Goal: Task Accomplishment & Management: Manage account settings

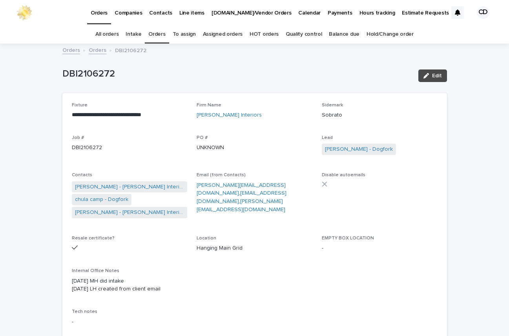
click at [157, 33] on link "Orders" at bounding box center [156, 34] width 17 height 18
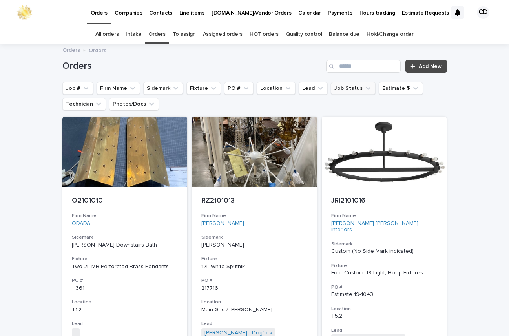
click at [364, 87] on icon "Job Status" at bounding box center [368, 88] width 8 height 8
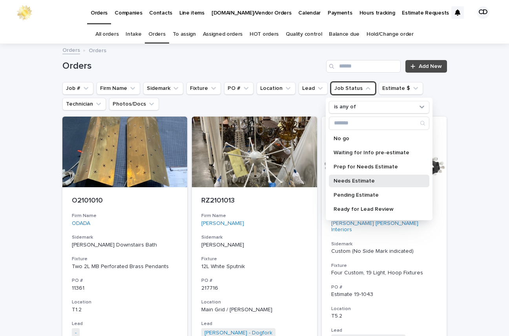
click at [356, 180] on p "Needs Estimate" at bounding box center [375, 180] width 83 height 5
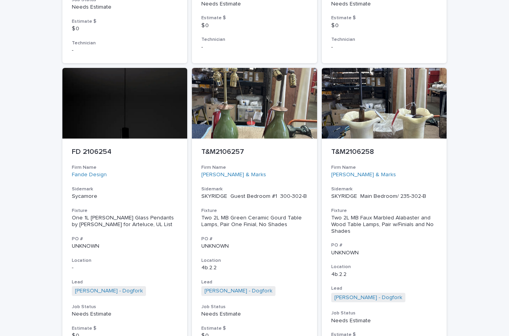
scroll to position [3539, 0]
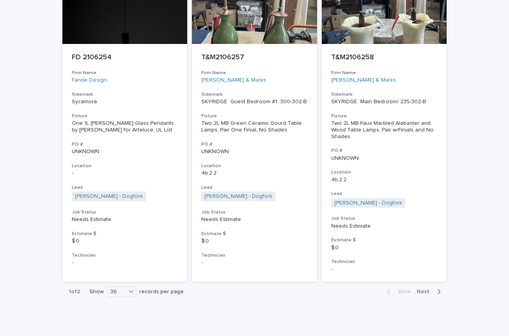
click at [420, 289] on span "Next" at bounding box center [425, 291] width 17 height 5
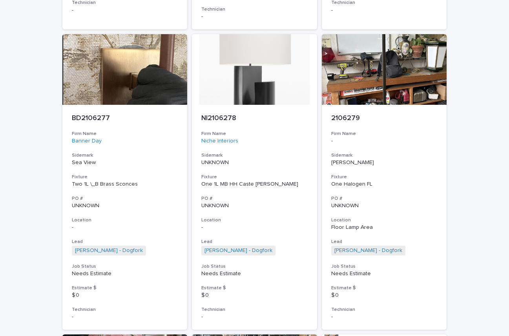
scroll to position [414, 0]
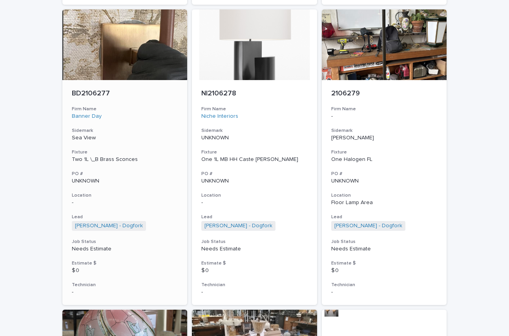
click at [151, 179] on p "UNKNOWN" at bounding box center [125, 181] width 106 height 7
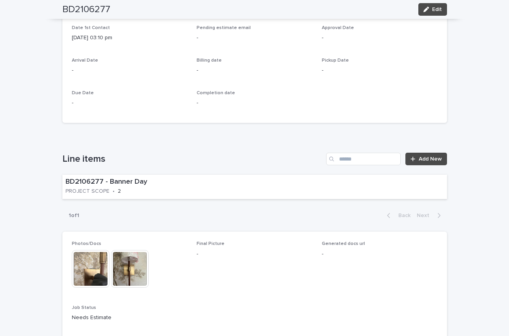
scroll to position [368, 0]
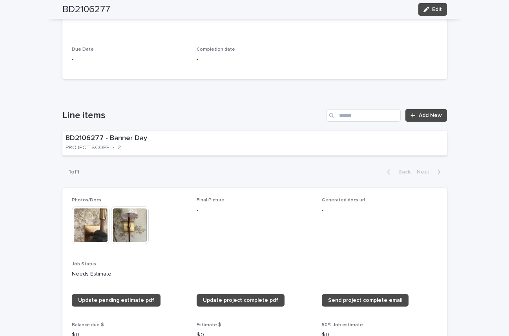
click at [90, 227] on img at bounding box center [91, 225] width 38 height 38
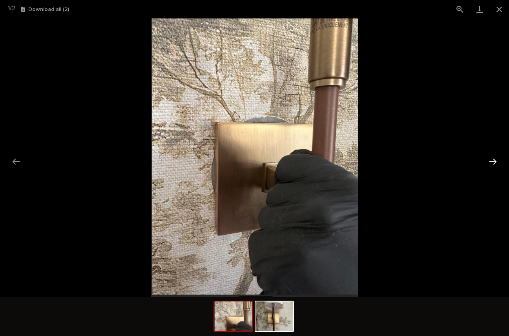
click at [489, 160] on button "Next slide" at bounding box center [493, 161] width 16 height 15
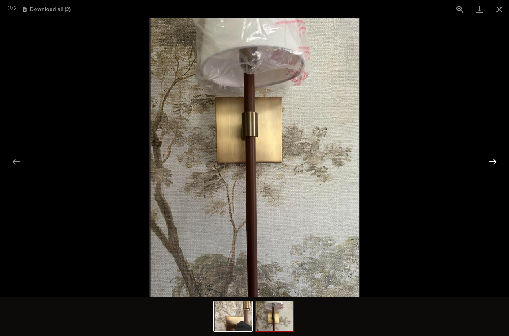
click at [489, 160] on button "Next slide" at bounding box center [493, 161] width 16 height 15
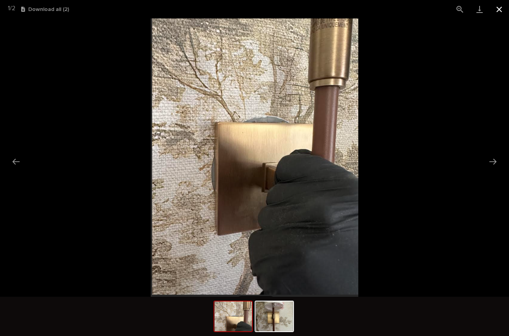
click at [497, 8] on button "Close gallery" at bounding box center [499, 9] width 20 height 18
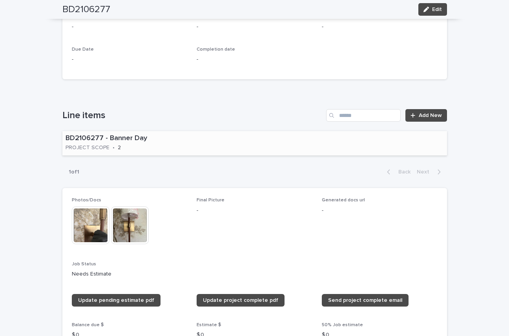
click at [163, 144] on div "BD2106277 - Banner Day PROJECT SCOPE • 2" at bounding box center [133, 143] width 143 height 24
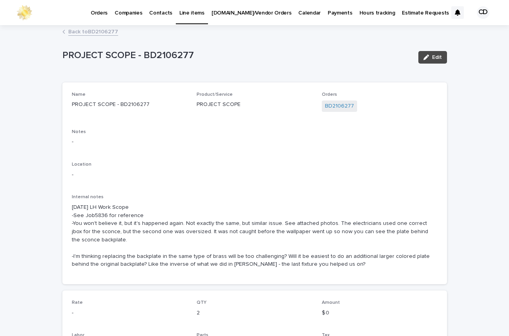
click at [86, 31] on link "Back to BD2106277" at bounding box center [93, 31] width 50 height 9
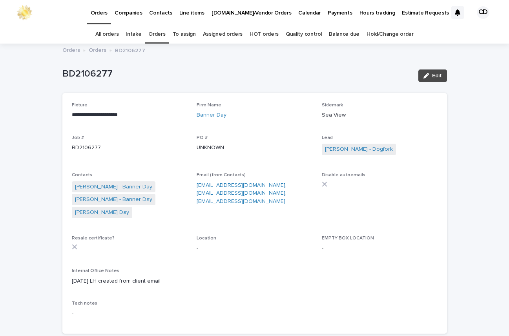
scroll to position [25, 0]
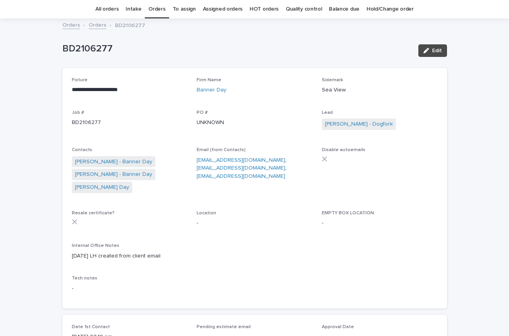
click at [159, 8] on link "Orders" at bounding box center [156, 9] width 17 height 18
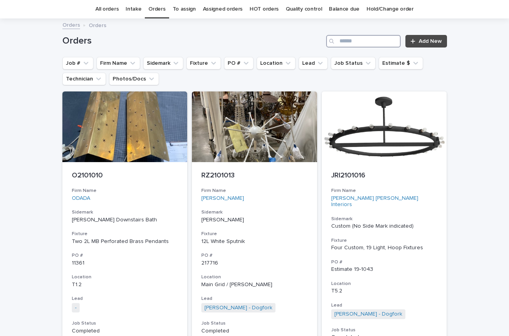
click at [383, 47] on input "Search" at bounding box center [363, 41] width 75 height 13
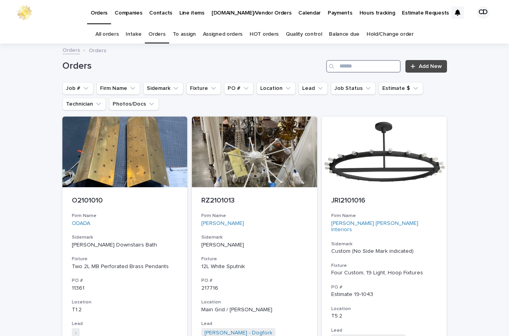
click at [382, 69] on input "Search" at bounding box center [363, 66] width 75 height 13
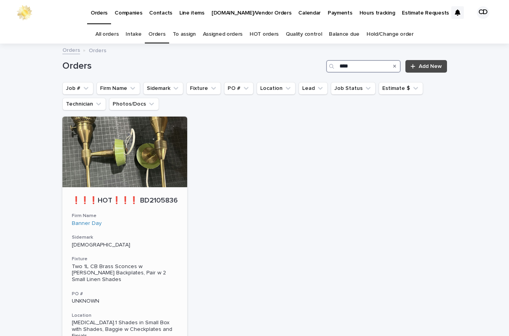
type input "****"
click at [155, 239] on div "❗❗❗HOT❗❗❗ BD2105836 Firm Name Banner Day Sidemark [PERSON_NAME] Fixture Two 1L …" at bounding box center [124, 314] width 125 height 254
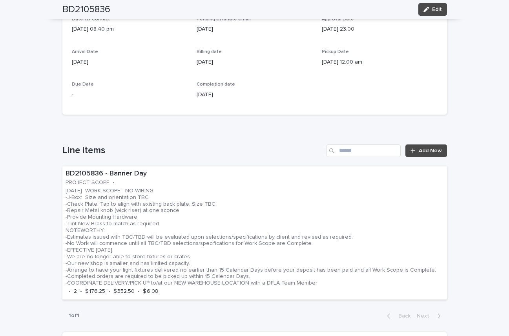
scroll to position [444, 0]
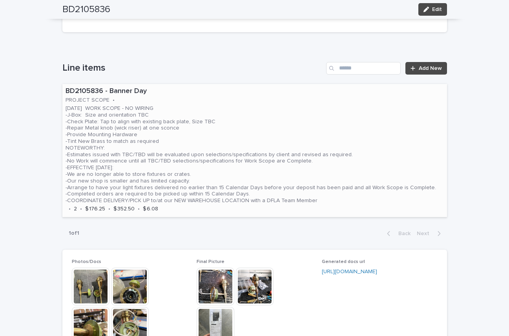
click at [295, 137] on p "[DATE] WORK SCOPE - NO WIRING -J-Box: Size and orientation TBC -Check Plate: Ta…" at bounding box center [251, 154] width 371 height 99
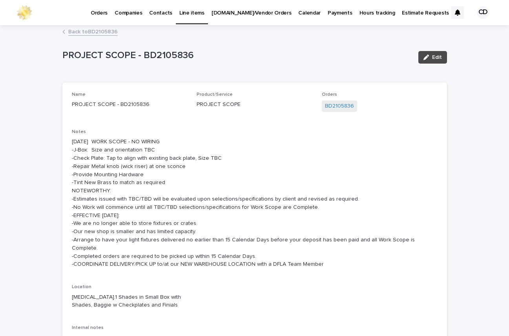
click at [99, 31] on link "Back to BD2105836" at bounding box center [92, 31] width 49 height 9
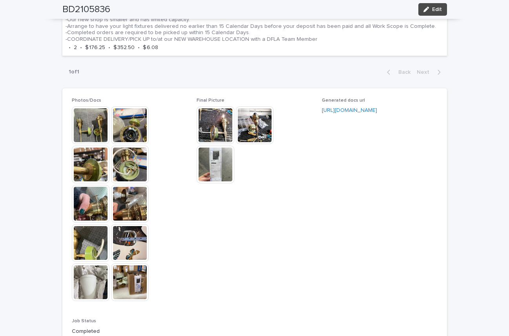
scroll to position [607, 0]
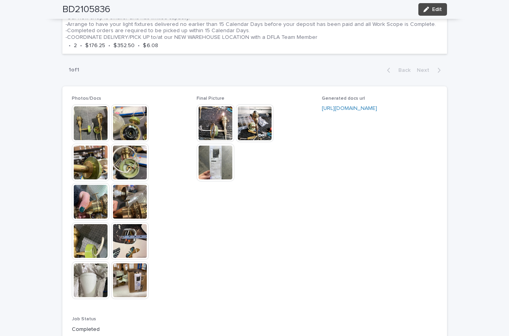
click at [81, 121] on img at bounding box center [91, 123] width 38 height 38
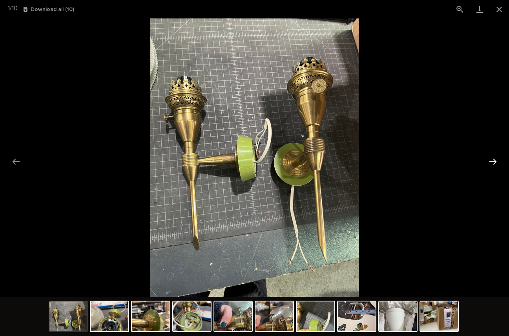
click at [493, 159] on button "Next slide" at bounding box center [493, 161] width 16 height 15
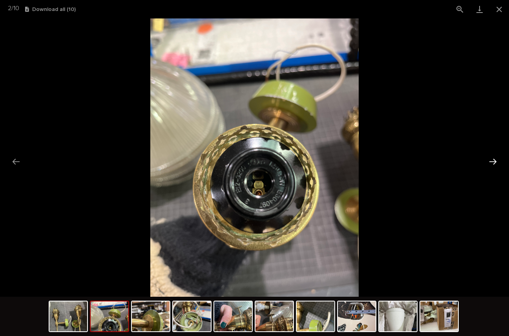
click at [493, 159] on button "Next slide" at bounding box center [493, 161] width 16 height 15
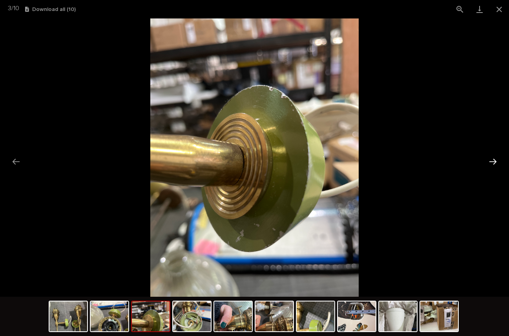
click at [493, 159] on button "Next slide" at bounding box center [493, 161] width 16 height 15
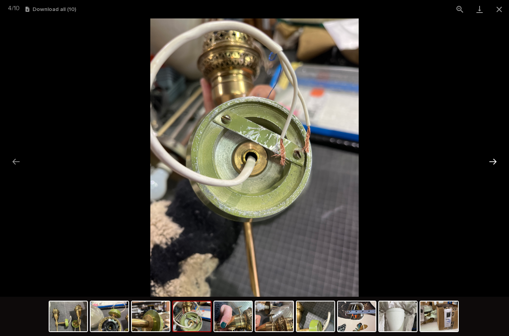
click at [493, 159] on button "Next slide" at bounding box center [493, 161] width 16 height 15
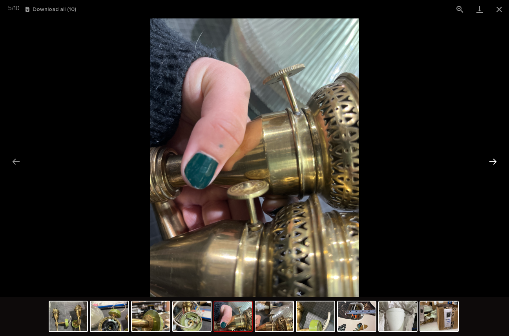
click at [493, 159] on button "Next slide" at bounding box center [493, 161] width 16 height 15
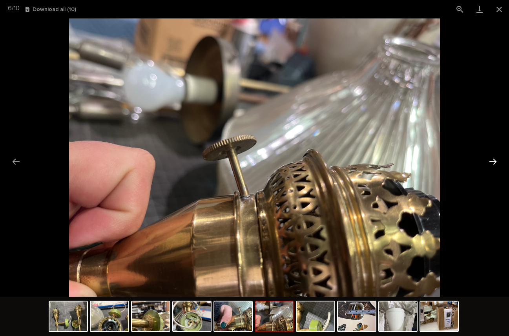
click at [493, 159] on button "Next slide" at bounding box center [493, 161] width 16 height 15
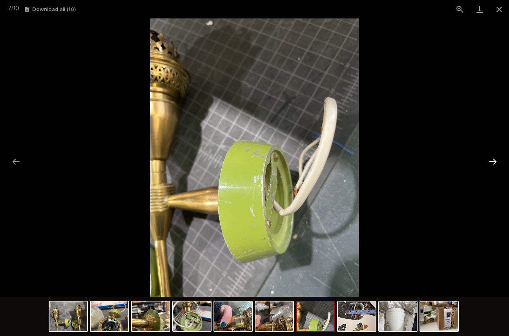
click at [493, 159] on button "Next slide" at bounding box center [493, 161] width 16 height 15
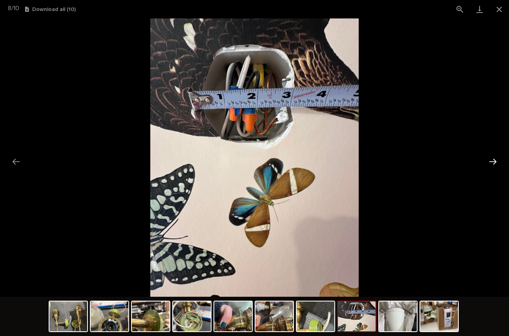
click at [493, 159] on button "Next slide" at bounding box center [493, 161] width 16 height 15
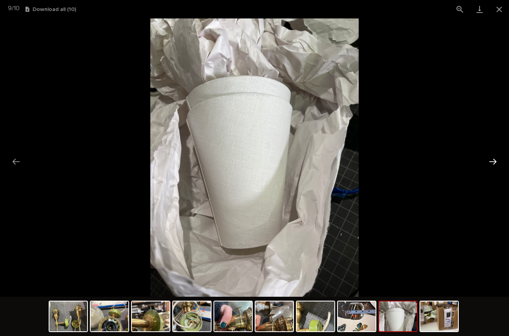
click at [493, 159] on button "Next slide" at bounding box center [493, 161] width 16 height 15
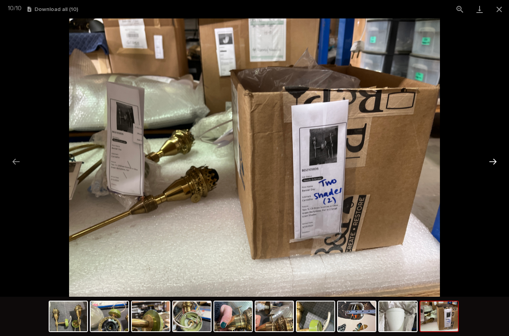
click at [493, 159] on button "Next slide" at bounding box center [493, 161] width 16 height 15
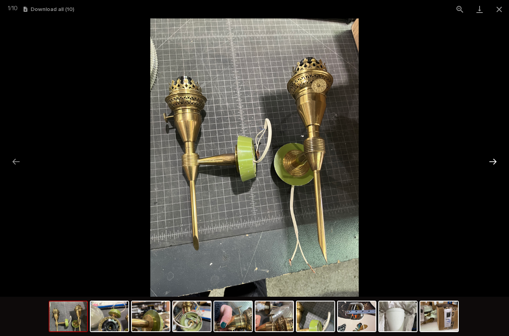
click at [493, 159] on button "Next slide" at bounding box center [493, 161] width 16 height 15
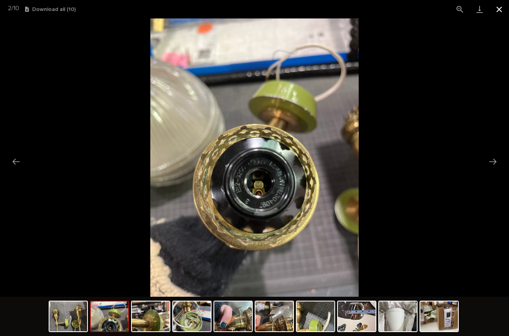
click at [500, 10] on button "Close gallery" at bounding box center [499, 9] width 20 height 18
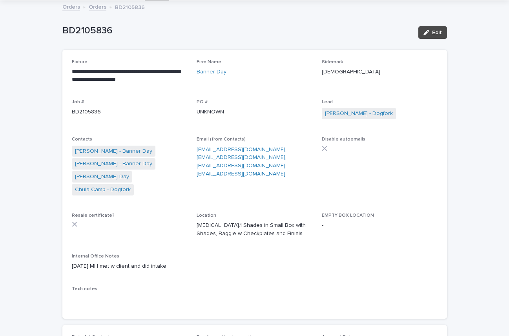
scroll to position [0, 0]
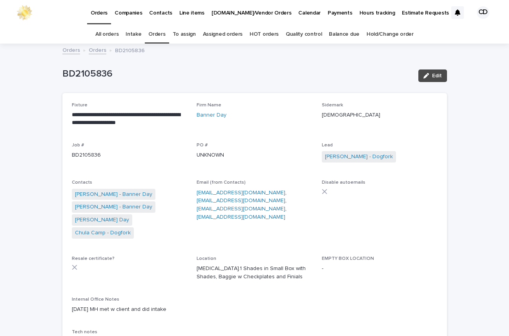
click at [162, 34] on link "Orders" at bounding box center [156, 34] width 17 height 18
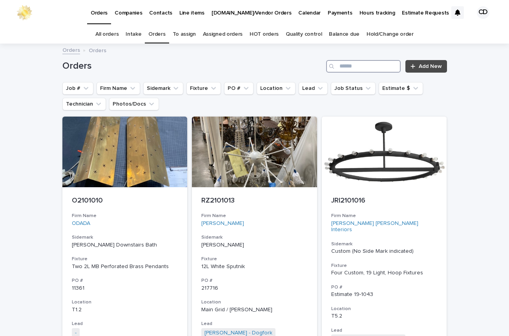
click at [370, 66] on input "Search" at bounding box center [363, 66] width 75 height 13
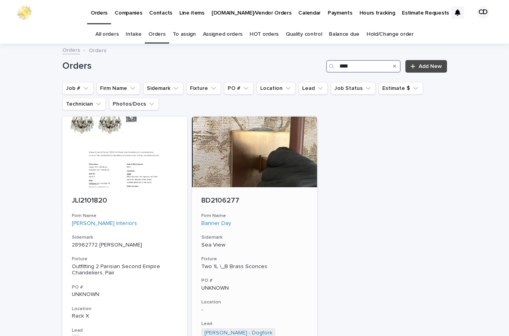
type input "****"
click at [279, 219] on h3 "Firm Name" at bounding box center [254, 216] width 106 height 6
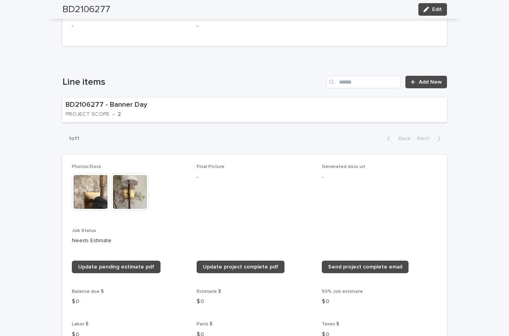
scroll to position [424, 0]
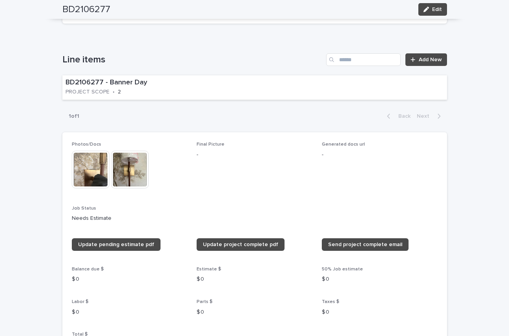
click at [139, 170] on img at bounding box center [130, 170] width 38 height 38
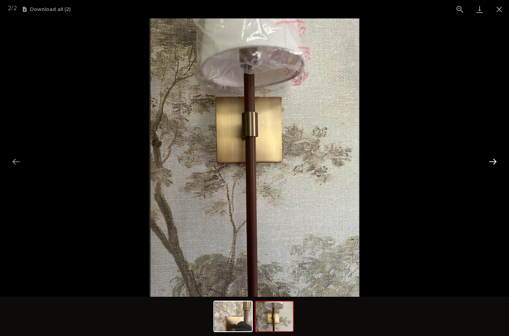
click at [493, 158] on button "Next slide" at bounding box center [493, 161] width 16 height 15
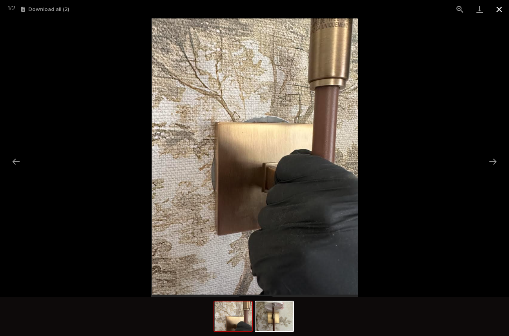
click at [499, 9] on button "Close gallery" at bounding box center [499, 9] width 20 height 18
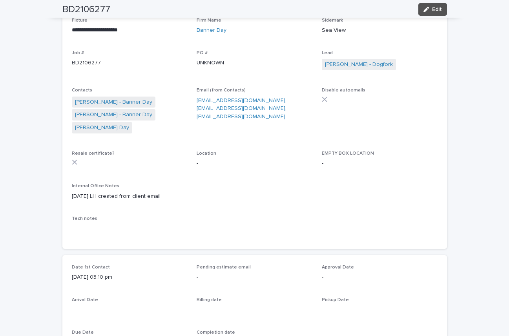
scroll to position [0, 0]
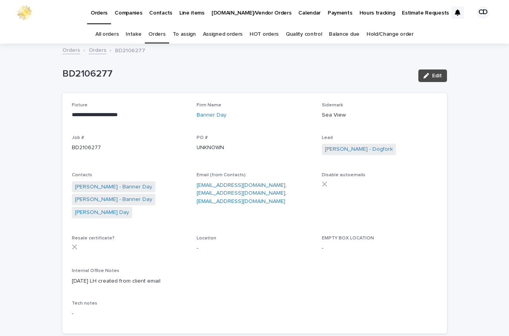
click at [155, 32] on link "Orders" at bounding box center [156, 34] width 17 height 18
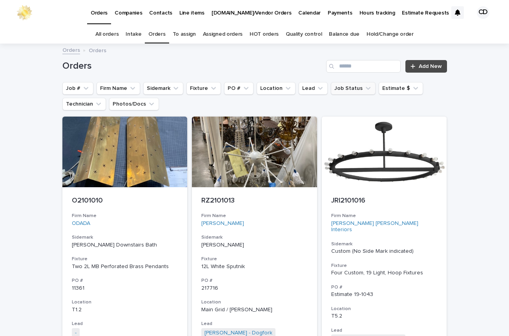
click at [364, 87] on icon "Job Status" at bounding box center [368, 88] width 8 height 8
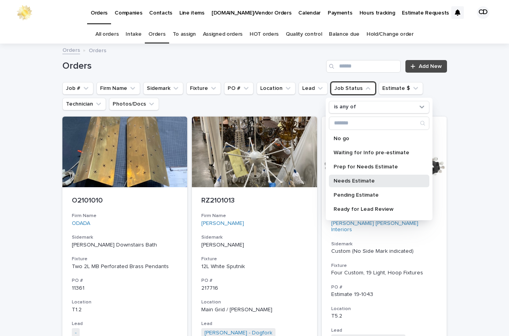
click at [368, 181] on p "Needs Estimate" at bounding box center [375, 180] width 83 height 5
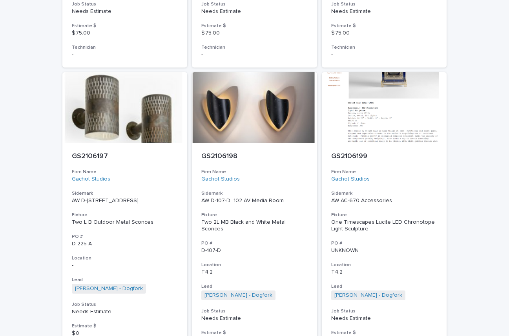
scroll to position [3539, 0]
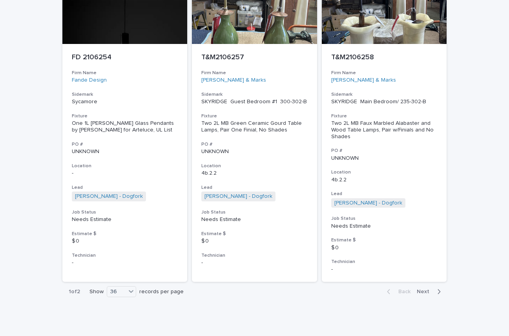
click at [422, 289] on span "Next" at bounding box center [425, 291] width 17 height 5
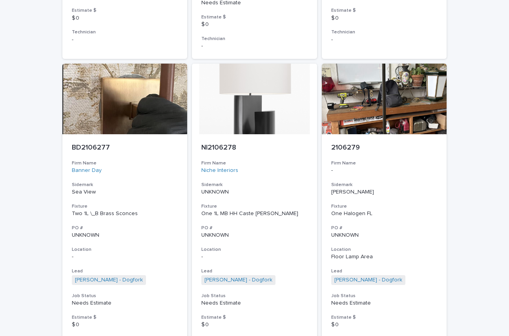
scroll to position [364, 0]
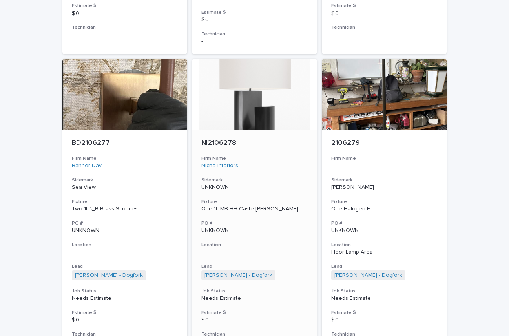
click at [274, 160] on h3 "Firm Name" at bounding box center [254, 158] width 106 height 6
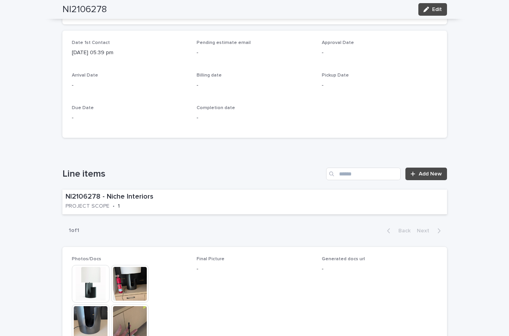
scroll to position [337, 0]
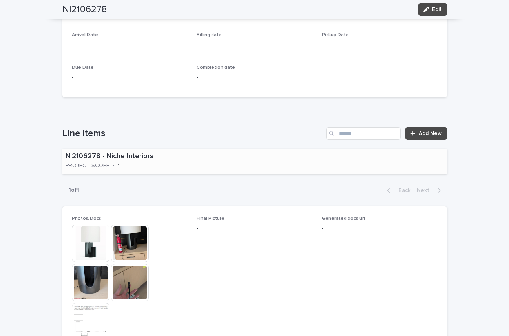
click at [184, 163] on div "NI2106278 - Niche Interiors PROJECT SCOPE • 1" at bounding box center [136, 161] width 148 height 24
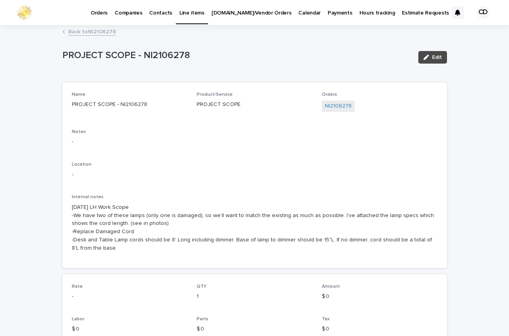
click at [86, 30] on link "Back to NI2106278" at bounding box center [92, 31] width 48 height 9
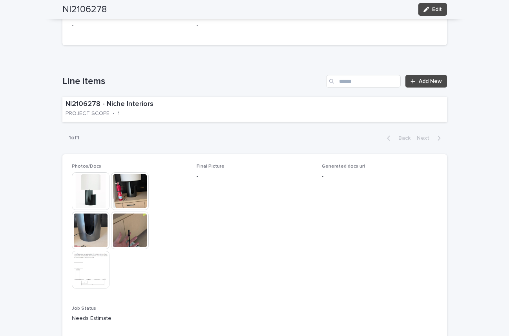
scroll to position [425, 0]
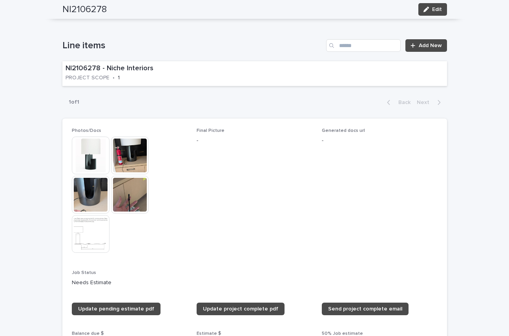
click at [89, 154] on img at bounding box center [91, 156] width 38 height 38
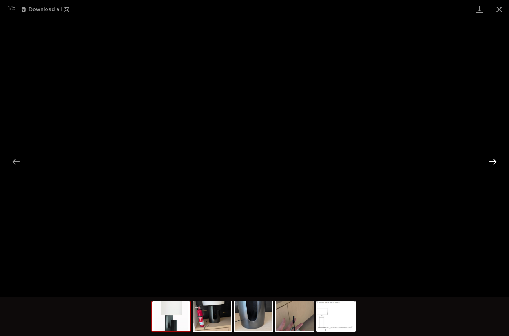
click at [492, 161] on button "Next slide" at bounding box center [493, 161] width 16 height 15
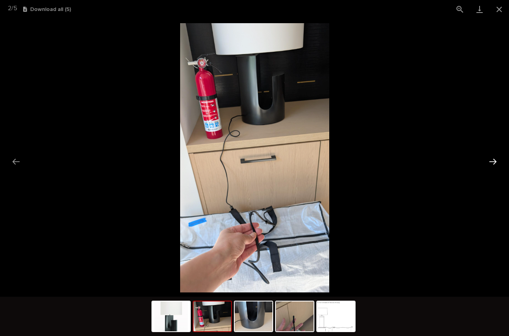
click at [491, 161] on button "Next slide" at bounding box center [493, 161] width 16 height 15
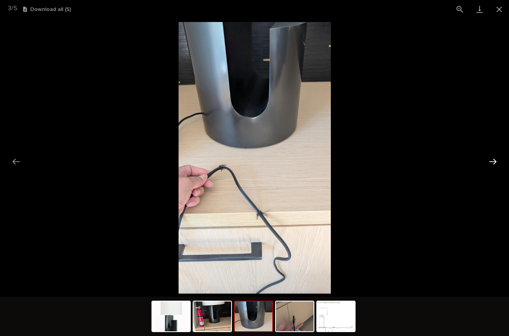
click at [491, 161] on button "Next slide" at bounding box center [493, 161] width 16 height 15
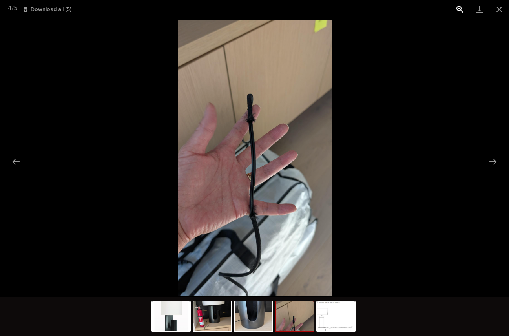
click at [458, 9] on button "View actual size" at bounding box center [460, 9] width 20 height 18
click at [493, 159] on button "Next slide" at bounding box center [493, 161] width 16 height 15
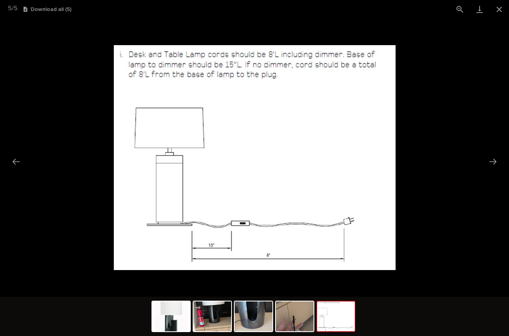
scroll to position [0, 0]
click at [494, 160] on button "Next slide" at bounding box center [493, 161] width 16 height 15
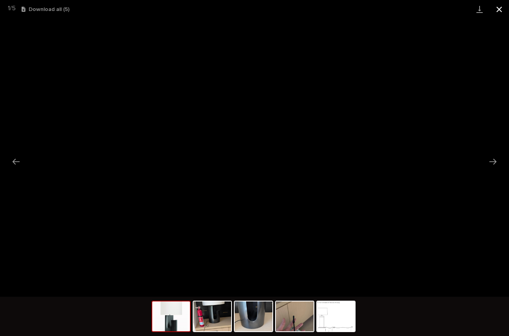
click at [501, 7] on button "Close gallery" at bounding box center [499, 9] width 20 height 18
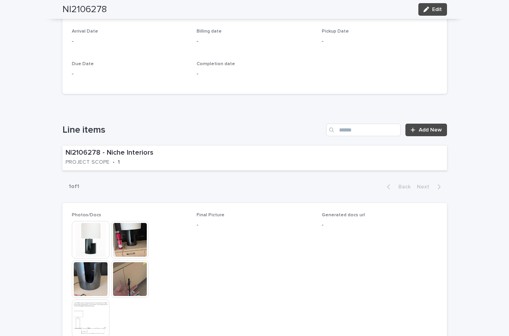
scroll to position [364, 0]
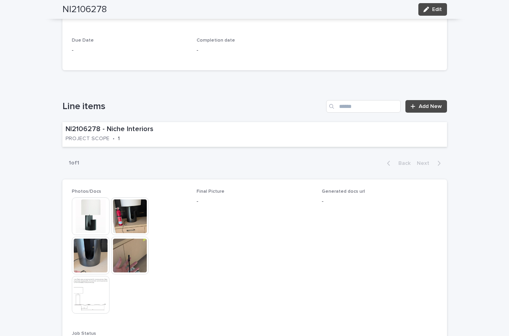
click at [95, 214] on img at bounding box center [91, 216] width 38 height 38
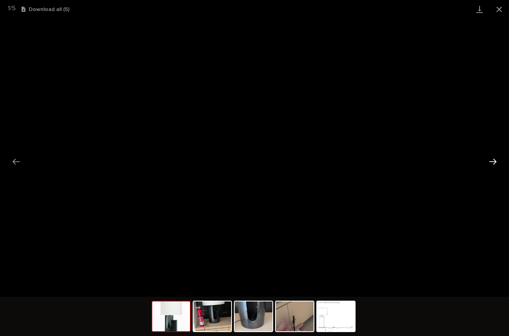
click at [493, 161] on button "Next slide" at bounding box center [493, 161] width 16 height 15
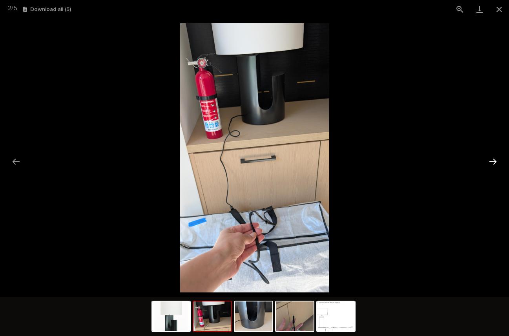
click at [492, 161] on button "Next slide" at bounding box center [493, 161] width 16 height 15
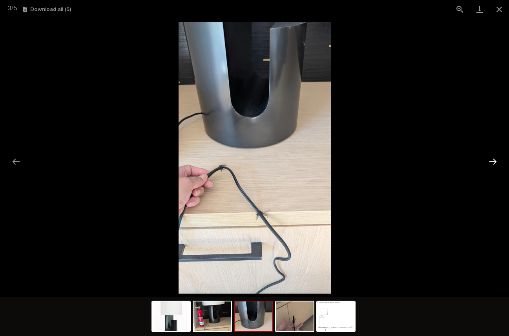
click at [492, 161] on button "Next slide" at bounding box center [493, 161] width 16 height 15
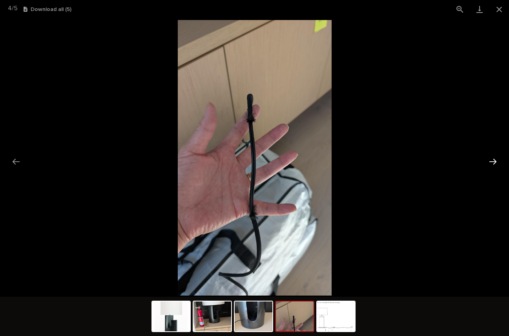
click at [492, 161] on button "Next slide" at bounding box center [493, 161] width 16 height 15
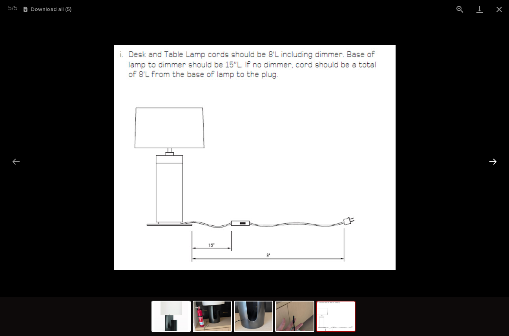
click at [489, 161] on button "Next slide" at bounding box center [493, 161] width 16 height 15
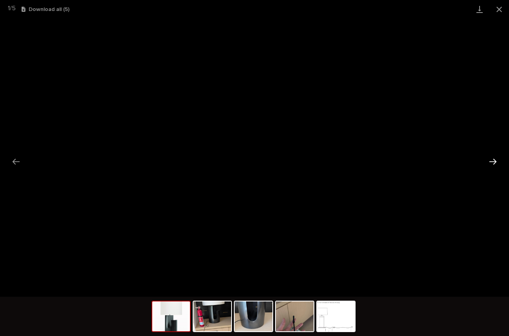
click at [494, 160] on button "Next slide" at bounding box center [493, 161] width 16 height 15
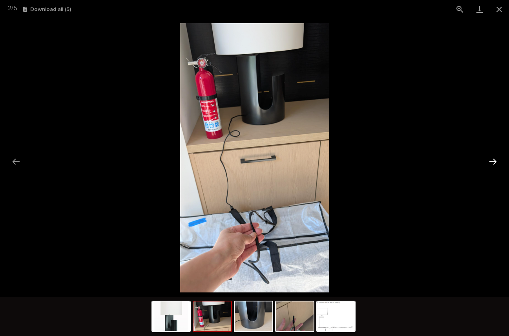
click at [494, 160] on button "Next slide" at bounding box center [493, 161] width 16 height 15
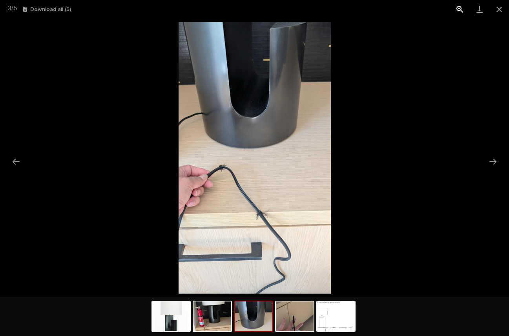
click at [458, 8] on button "View actual size" at bounding box center [460, 9] width 20 height 18
click at [251, 226] on img at bounding box center [255, 158] width 152 height 272
click at [287, 206] on img at bounding box center [255, 158] width 152 height 272
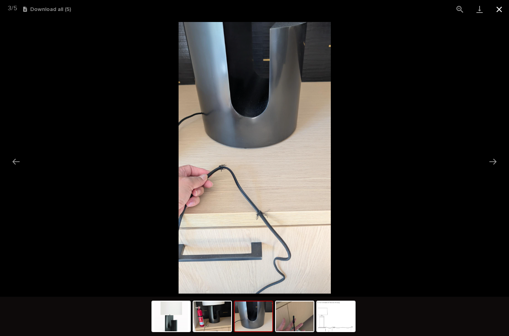
click at [498, 9] on button "Close gallery" at bounding box center [499, 9] width 20 height 18
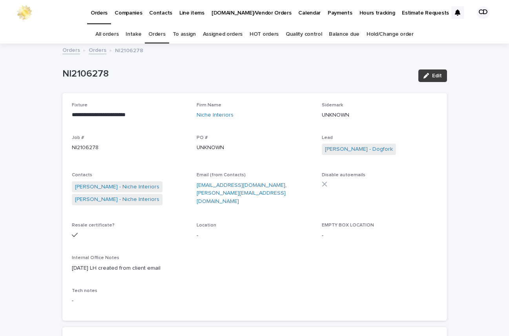
click at [432, 73] on span "Edit" at bounding box center [437, 75] width 10 height 5
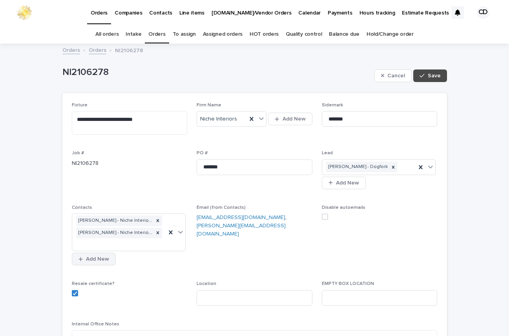
click at [90, 256] on span "Add New" at bounding box center [97, 258] width 23 height 5
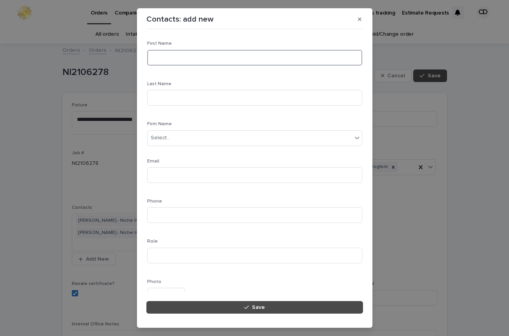
click at [227, 58] on input at bounding box center [254, 58] width 215 height 16
type input "*****"
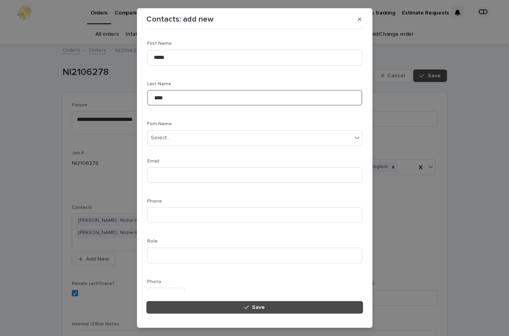
type input "****"
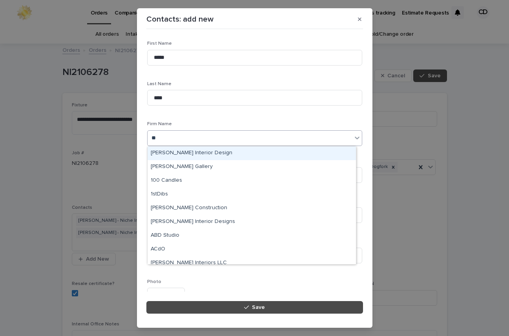
type input "***"
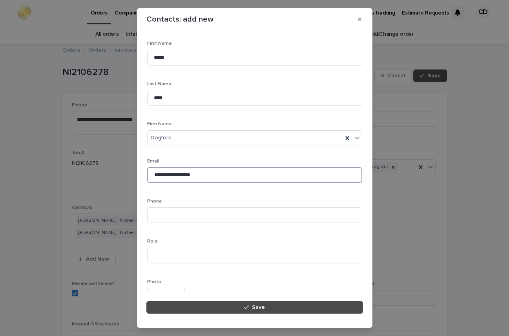
type input "**********"
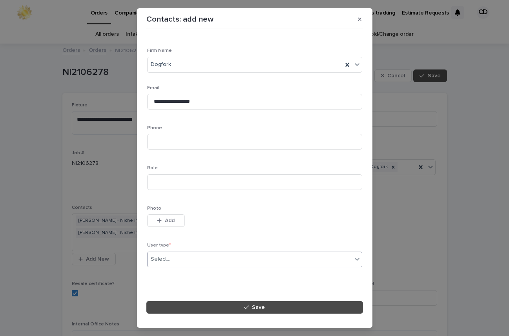
click at [168, 258] on div "Select..." at bounding box center [161, 259] width 20 height 8
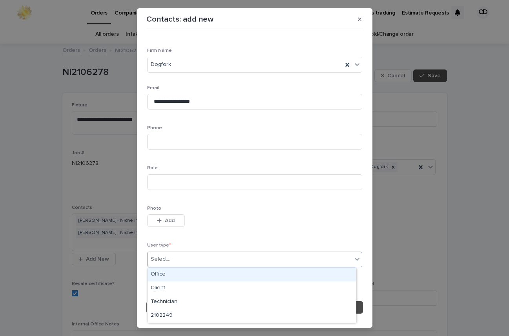
click at [158, 274] on div "Office" at bounding box center [252, 275] width 208 height 14
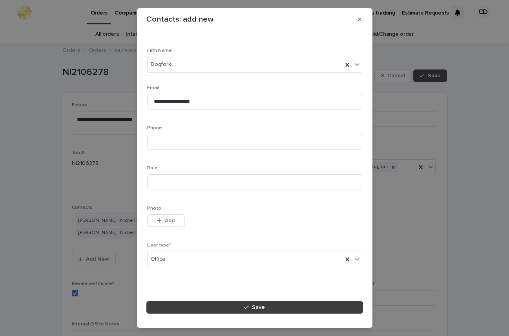
click at [259, 307] on span "Save" at bounding box center [258, 307] width 13 height 5
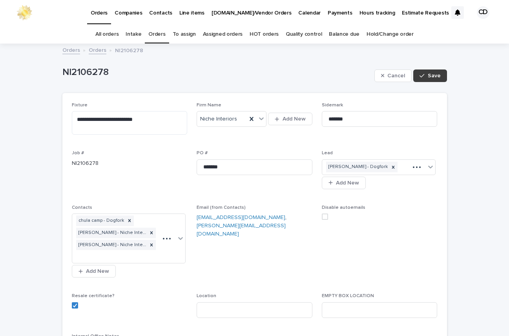
click at [431, 76] on span "Save" at bounding box center [434, 75] width 13 height 5
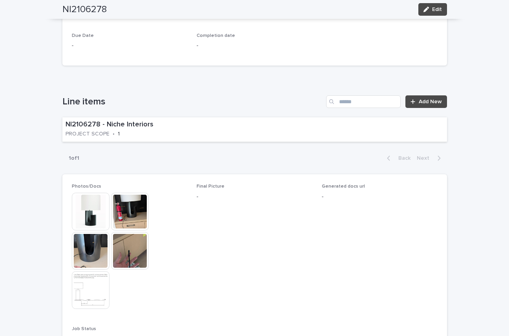
scroll to position [384, 0]
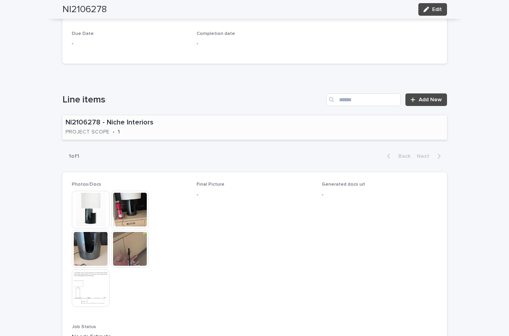
click at [219, 127] on div "NI2106278 - Niche Interiors PROJECT SCOPE • 1" at bounding box center [254, 127] width 385 height 25
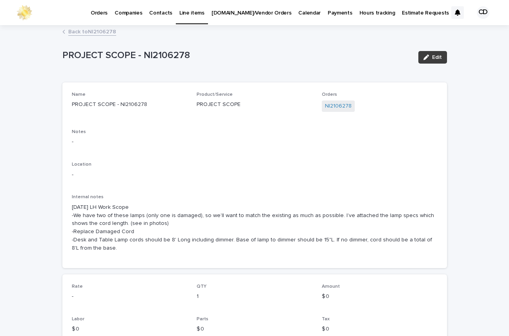
click at [435, 55] on span "Edit" at bounding box center [437, 57] width 10 height 5
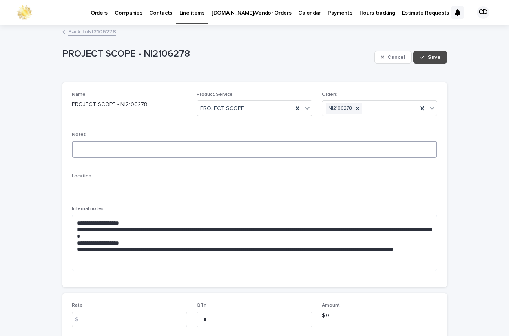
click at [91, 145] on textarea at bounding box center [255, 149] width 366 height 17
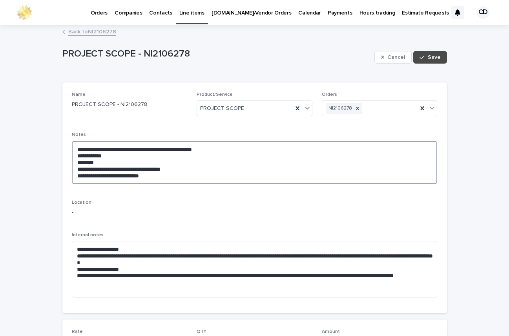
click at [172, 168] on textarea "**********" at bounding box center [255, 162] width 366 height 43
click at [151, 174] on textarea "**********" at bounding box center [255, 162] width 366 height 43
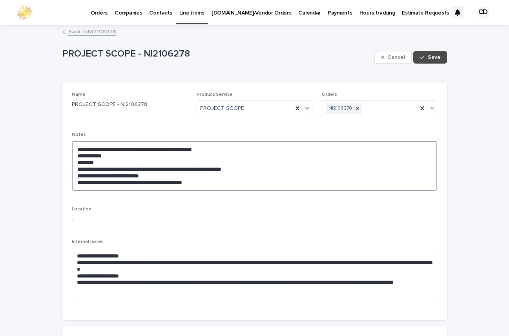
click at [172, 168] on textarea "**********" at bounding box center [255, 166] width 366 height 50
drag, startPoint x: 209, startPoint y: 168, endPoint x: 217, endPoint y: 168, distance: 7.9
click at [210, 168] on textarea "**********" at bounding box center [255, 166] width 366 height 50
click at [209, 180] on textarea "**********" at bounding box center [255, 166] width 366 height 50
click at [210, 170] on textarea "**********" at bounding box center [255, 166] width 366 height 50
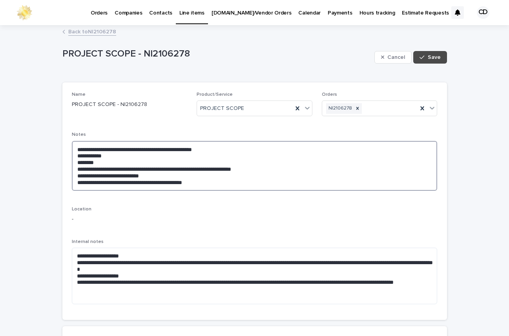
click at [200, 168] on textarea "**********" at bounding box center [255, 166] width 366 height 50
click at [244, 168] on textarea "**********" at bounding box center [255, 166] width 366 height 50
click at [263, 169] on textarea "**********" at bounding box center [255, 166] width 366 height 50
click at [206, 183] on textarea "**********" at bounding box center [255, 166] width 366 height 50
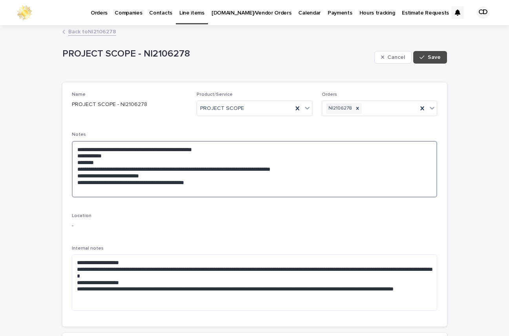
click at [257, 152] on textarea "**********" at bounding box center [255, 169] width 366 height 57
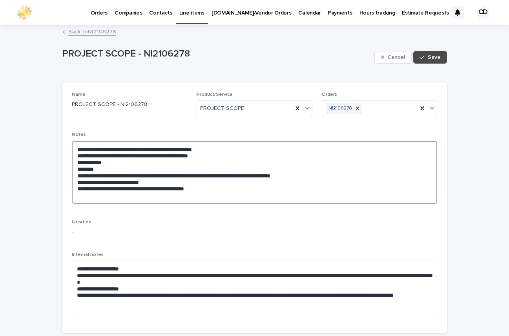
click at [205, 189] on textarea "**********" at bounding box center [255, 172] width 366 height 63
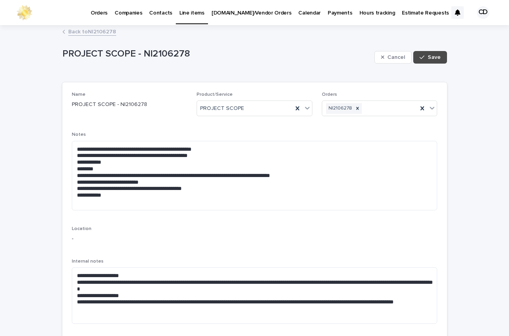
click at [390, 213] on div "**********" at bounding box center [255, 174] width 366 height 84
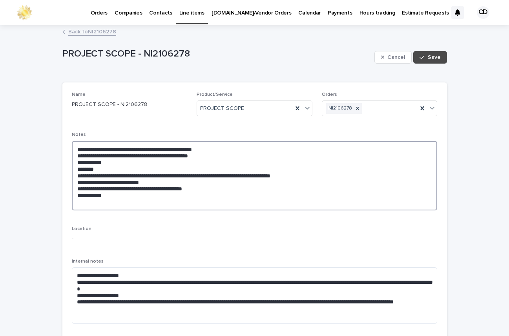
click at [82, 202] on textarea "**********" at bounding box center [255, 175] width 366 height 69
paste textarea "**********"
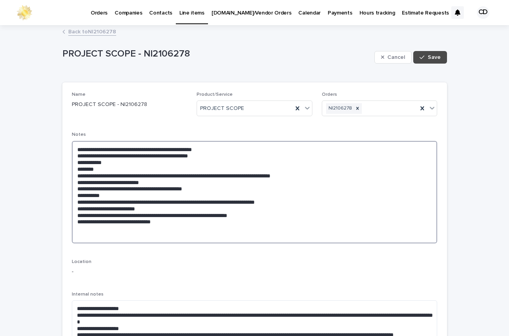
click at [389, 203] on textarea "**********" at bounding box center [255, 192] width 366 height 102
click at [119, 197] on textarea "**********" at bounding box center [255, 192] width 366 height 102
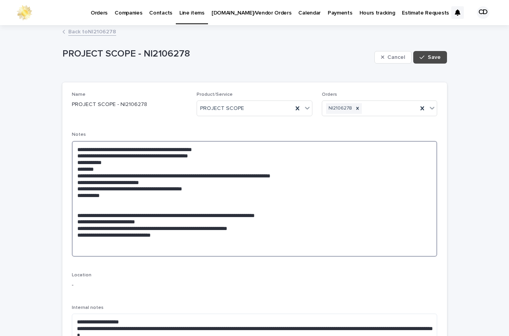
paste textarea "**********"
click at [388, 224] on textarea "**********" at bounding box center [255, 199] width 366 height 116
click at [97, 244] on textarea "**********" at bounding box center [255, 199] width 366 height 116
paste textarea "**********"
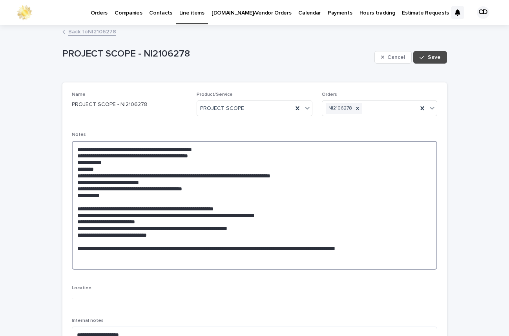
click at [82, 241] on textarea "**********" at bounding box center [255, 205] width 366 height 129
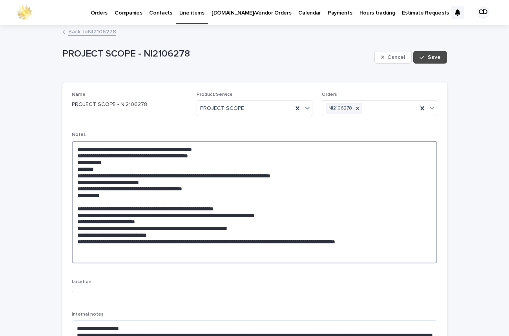
click at [410, 200] on textarea "**********" at bounding box center [255, 202] width 366 height 122
click at [83, 247] on textarea "**********" at bounding box center [255, 202] width 366 height 122
paste textarea "**********"
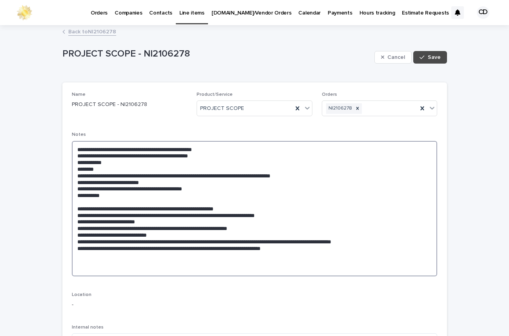
click at [94, 270] on textarea "**********" at bounding box center [255, 208] width 366 height 135
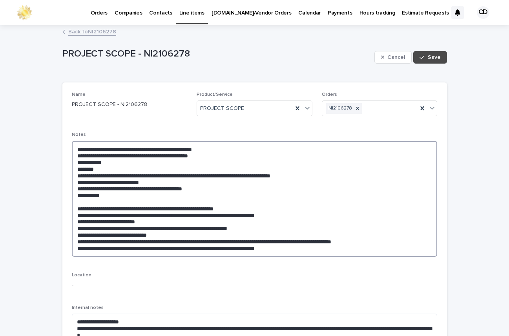
click at [74, 148] on textarea "**********" at bounding box center [255, 199] width 366 height 116
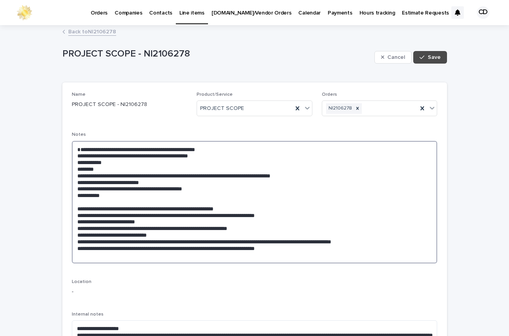
click at [101, 147] on textarea "**********" at bounding box center [255, 202] width 366 height 122
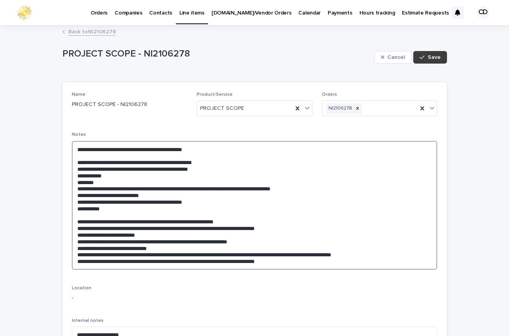
type textarea "**********"
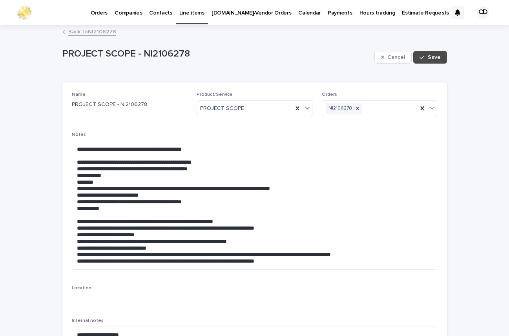
drag, startPoint x: 433, startPoint y: 56, endPoint x: 468, endPoint y: 84, distance: 44.1
click at [434, 57] on span "Save" at bounding box center [434, 57] width 13 height 5
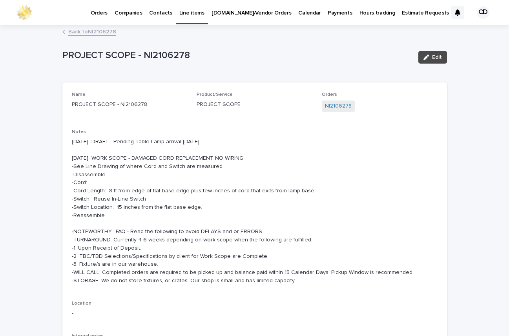
click at [123, 197] on p "[DATE] DRAFT - Pending Table Lamp arrival [DATE] [DATE] WORK SCOPE - DAMAGED CO…" at bounding box center [255, 211] width 366 height 147
click at [144, 198] on p "[DATE] DRAFT - Pending Table Lamp arrival [DATE] [DATE] WORK SCOPE - DAMAGED CO…" at bounding box center [255, 211] width 366 height 147
click at [95, 28] on link "Back to NI2106278" at bounding box center [92, 31] width 48 height 9
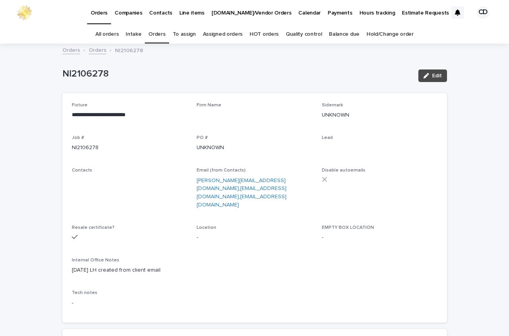
scroll to position [25, 0]
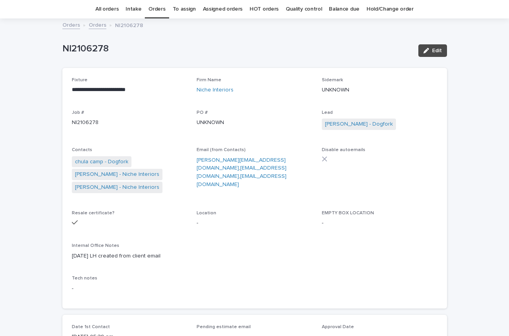
click at [156, 5] on link "Orders" at bounding box center [156, 9] width 17 height 18
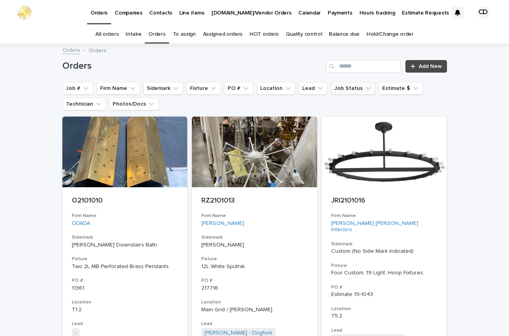
click at [366, 89] on icon "Job Status" at bounding box center [368, 88] width 5 height 3
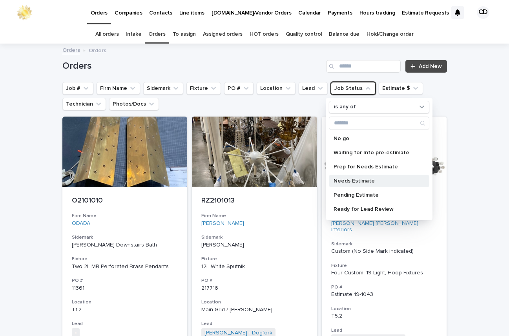
click at [351, 178] on p "Needs Estimate" at bounding box center [375, 180] width 83 height 5
click at [360, 178] on p "Needs Estimate" at bounding box center [375, 180] width 83 height 5
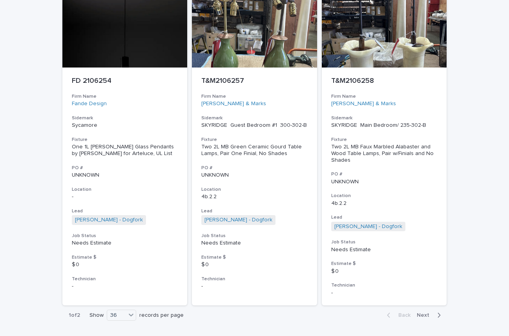
scroll to position [3539, 0]
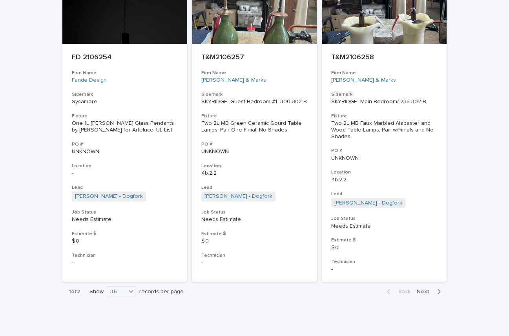
click at [421, 289] on span "Next" at bounding box center [425, 291] width 17 height 5
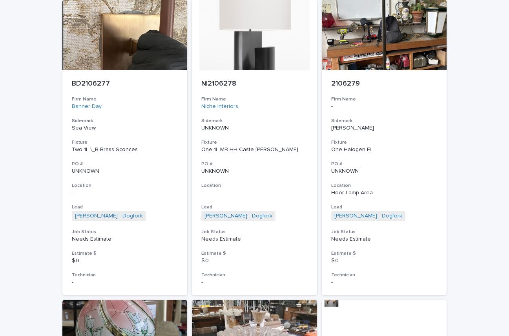
scroll to position [426, 0]
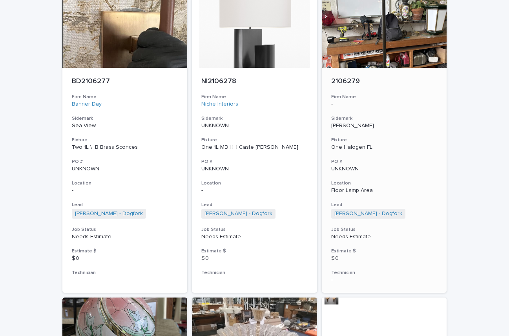
click at [398, 104] on p "-" at bounding box center [384, 104] width 106 height 7
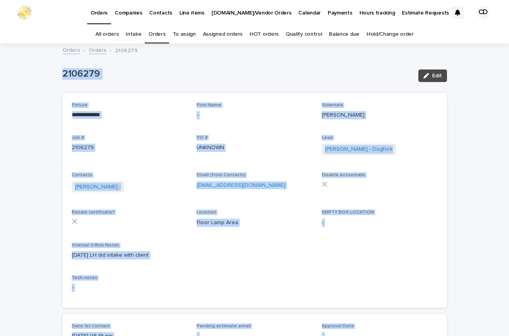
click at [435, 115] on div "**********" at bounding box center [254, 200] width 385 height 215
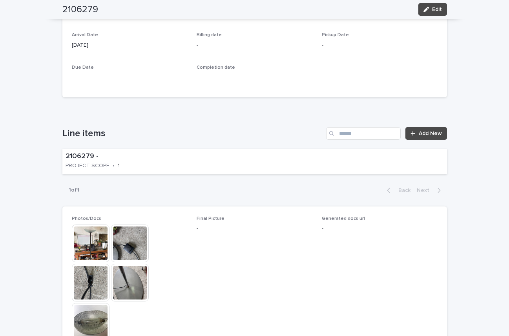
scroll to position [383, 0]
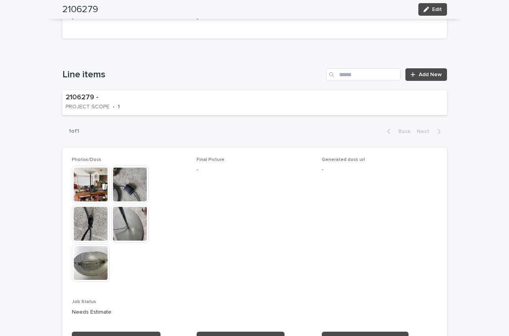
click at [80, 181] on img at bounding box center [91, 185] width 38 height 38
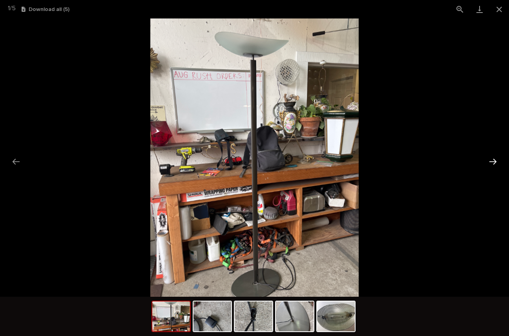
click at [491, 161] on button "Next slide" at bounding box center [493, 161] width 16 height 15
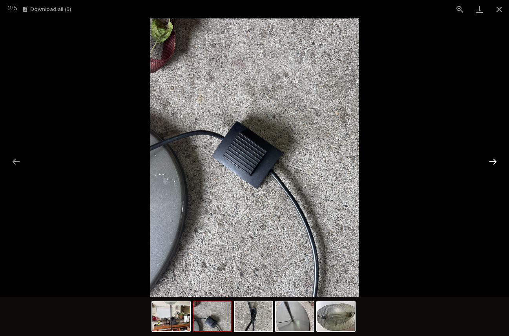
click at [492, 160] on button "Next slide" at bounding box center [493, 161] width 16 height 15
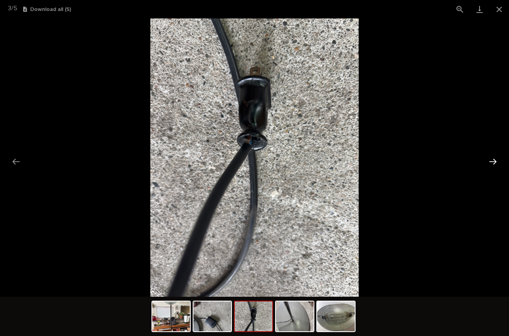
click at [492, 160] on button "Next slide" at bounding box center [493, 161] width 16 height 15
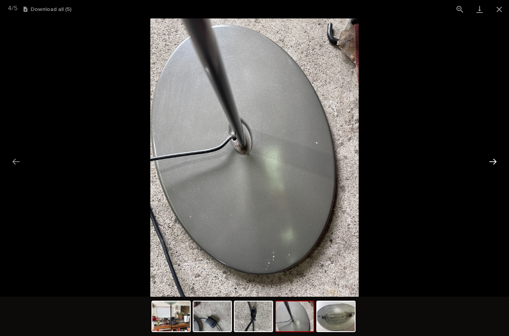
click at [492, 160] on button "Next slide" at bounding box center [493, 161] width 16 height 15
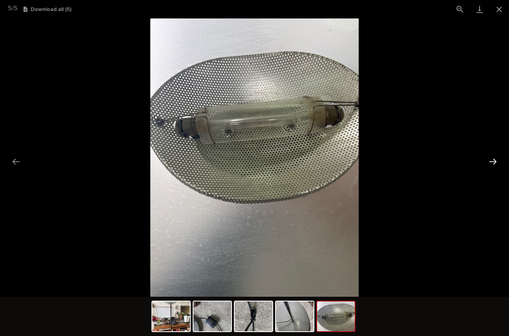
click at [492, 160] on button "Next slide" at bounding box center [493, 161] width 16 height 15
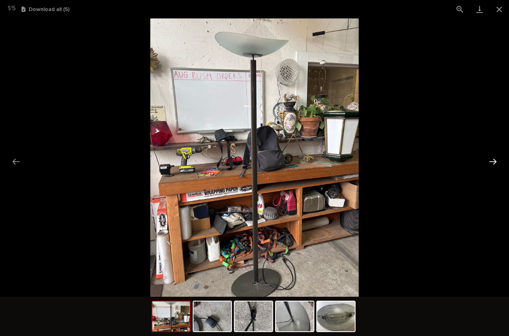
click at [492, 160] on button "Next slide" at bounding box center [493, 161] width 16 height 15
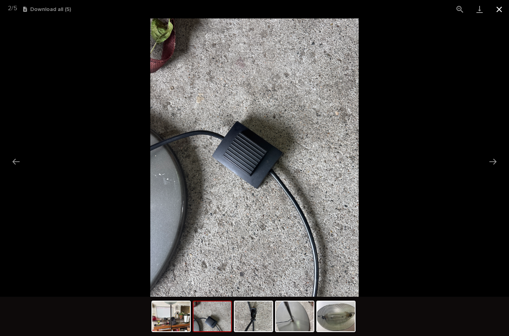
click at [500, 7] on button "Close gallery" at bounding box center [499, 9] width 20 height 18
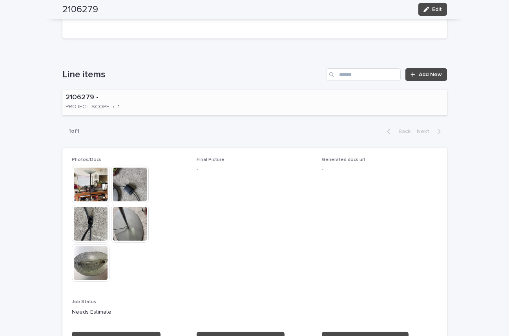
click at [151, 102] on div "2106279 - PROJECT SCOPE • 1" at bounding box center [108, 102] width 93 height 24
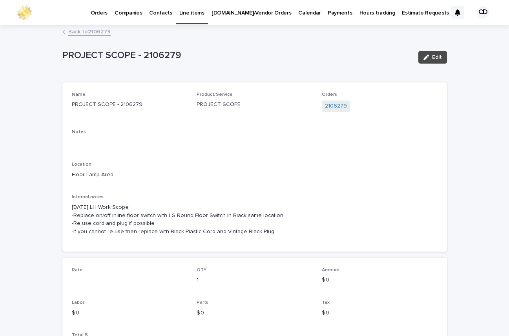
click at [82, 31] on link "Back to 2106279" at bounding box center [89, 31] width 42 height 9
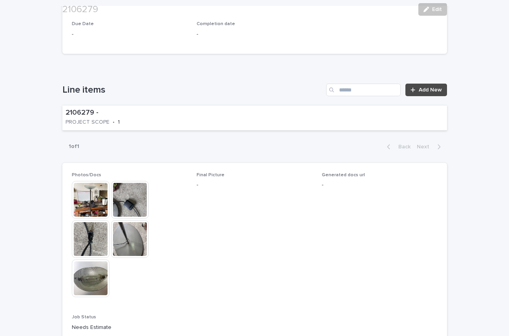
scroll to position [485, 0]
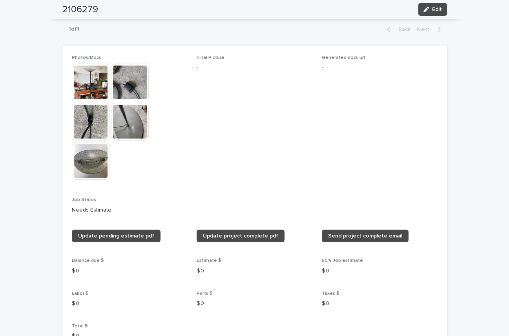
click at [488, 128] on div "**********" at bounding box center [254, 226] width 509 height 1332
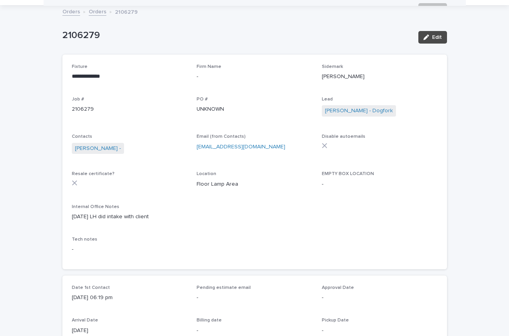
scroll to position [0, 0]
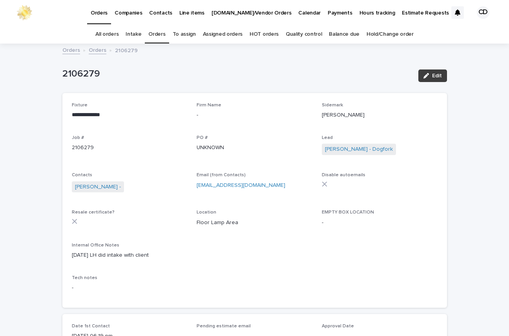
click at [433, 75] on span "Edit" at bounding box center [437, 75] width 10 height 5
click at [100, 112] on p "**********" at bounding box center [130, 115] width 116 height 8
click at [432, 73] on span "Edit" at bounding box center [437, 75] width 10 height 5
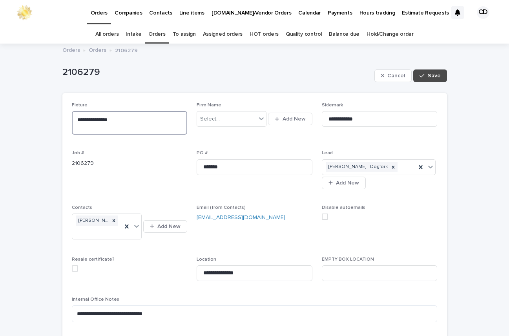
click at [108, 118] on textarea "**********" at bounding box center [130, 123] width 116 height 24
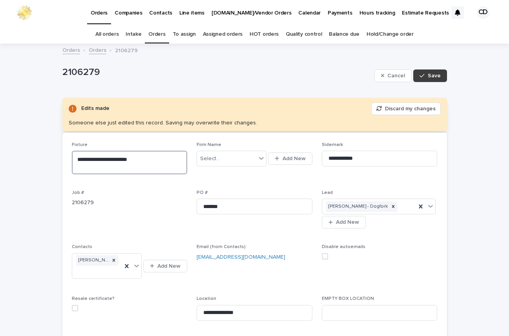
type textarea "**********"
click at [429, 73] on span "Save" at bounding box center [434, 75] width 13 height 5
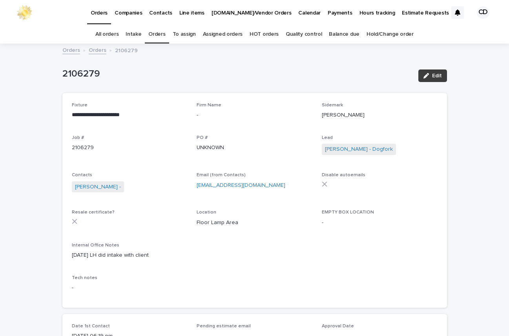
click at [434, 74] on span "Edit" at bounding box center [437, 75] width 10 height 5
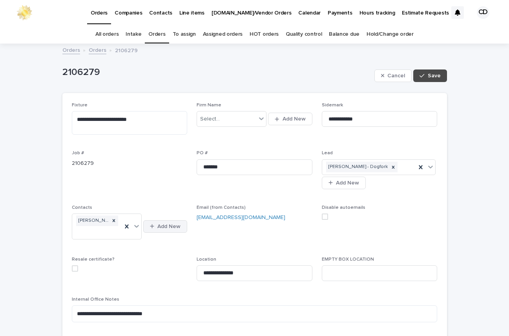
click at [165, 224] on span "Add New" at bounding box center [168, 226] width 23 height 5
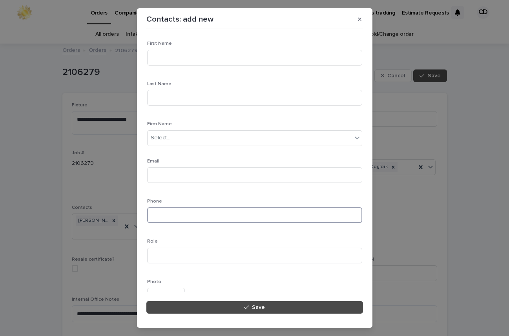
click at [217, 216] on input at bounding box center [254, 215] width 215 height 16
click at [183, 62] on input at bounding box center [254, 58] width 215 height 16
type input "*****"
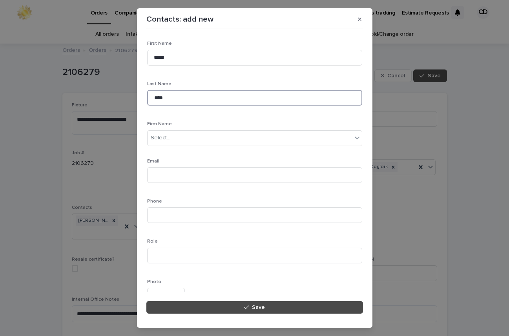
type input "****"
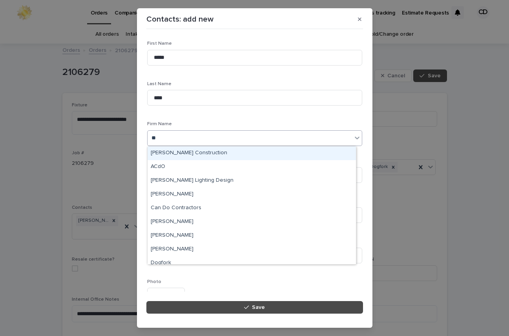
type input "***"
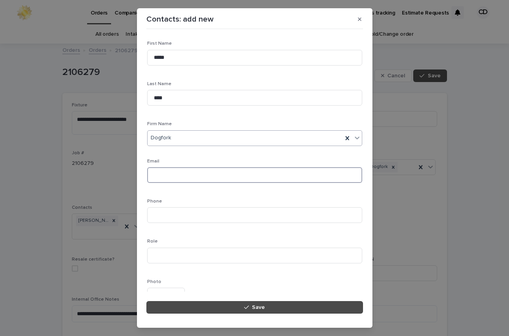
click at [187, 175] on input at bounding box center [254, 175] width 215 height 16
type input "**********"
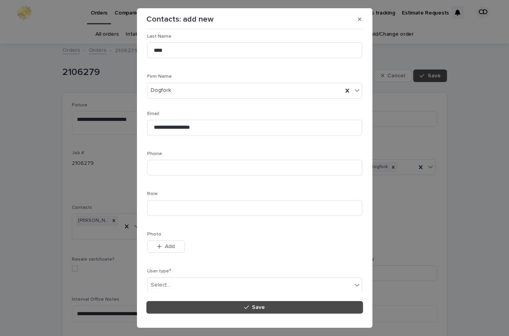
scroll to position [73, 0]
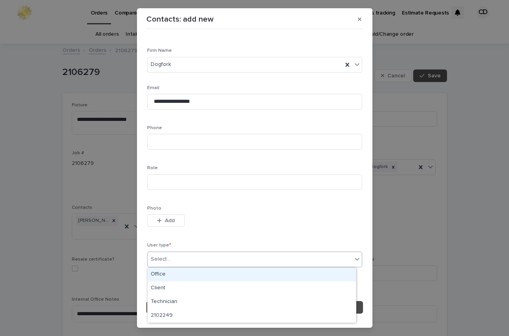
click at [179, 260] on div "Select..." at bounding box center [250, 259] width 205 height 13
click at [162, 272] on div "Office" at bounding box center [252, 275] width 208 height 14
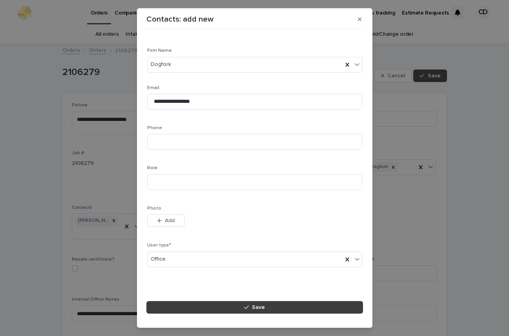
click at [261, 308] on span "Save" at bounding box center [258, 307] width 13 height 5
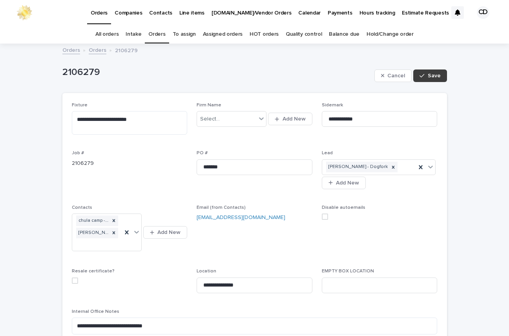
click at [432, 74] on span "Save" at bounding box center [434, 75] width 13 height 5
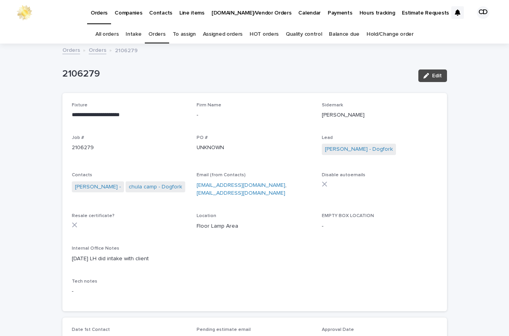
click at [157, 33] on link "Orders" at bounding box center [156, 34] width 17 height 18
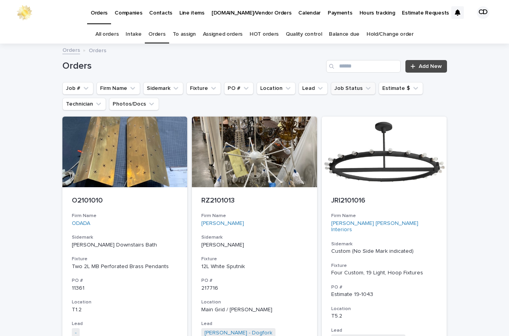
click at [353, 86] on button "Job Status" at bounding box center [353, 88] width 45 height 13
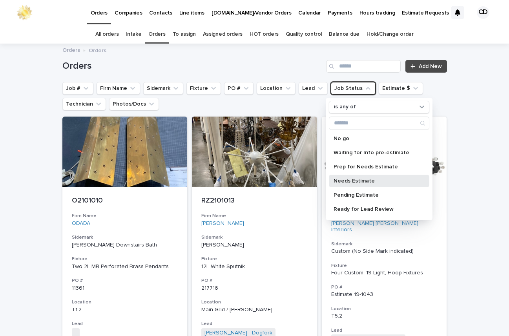
click at [368, 181] on p "Needs Estimate" at bounding box center [375, 180] width 83 height 5
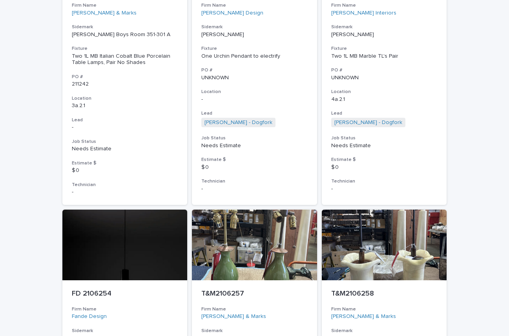
scroll to position [3539, 0]
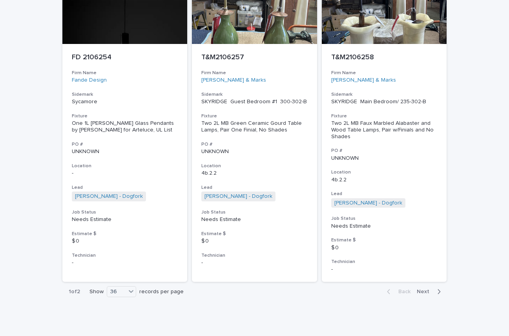
click at [421, 289] on span "Next" at bounding box center [425, 291] width 17 height 5
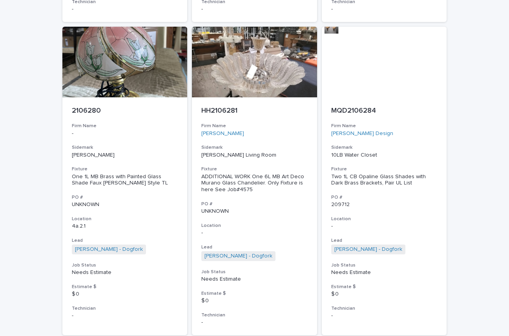
scroll to position [704, 0]
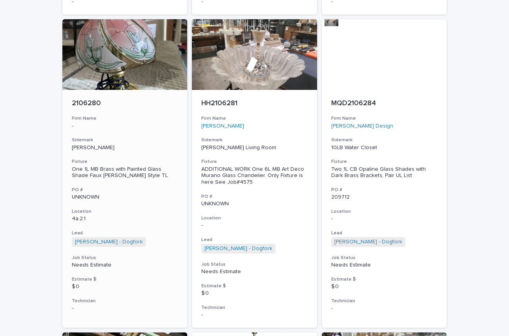
click at [142, 202] on div "2106280 Firm Name - Sidemark [PERSON_NAME] Fixture One 1L MB Brass with Painted…" at bounding box center [124, 205] width 125 height 231
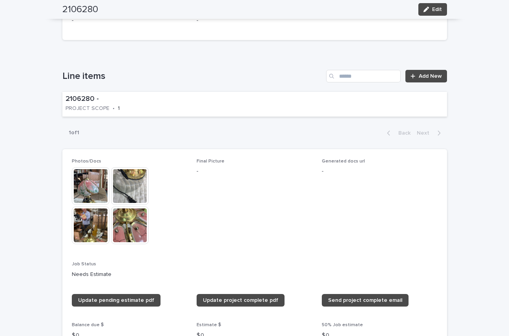
scroll to position [429, 0]
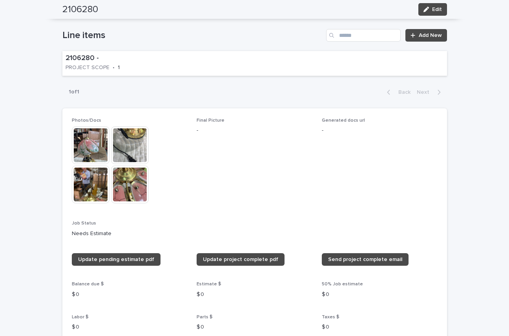
click at [85, 146] on img at bounding box center [91, 145] width 38 height 38
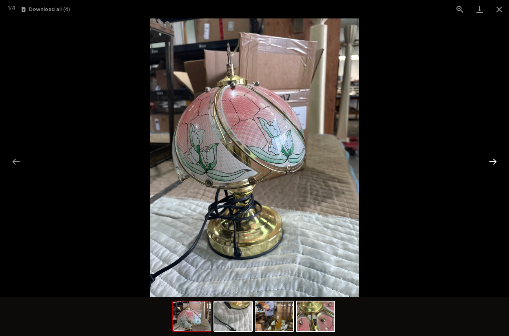
click at [493, 159] on button "Next slide" at bounding box center [493, 161] width 16 height 15
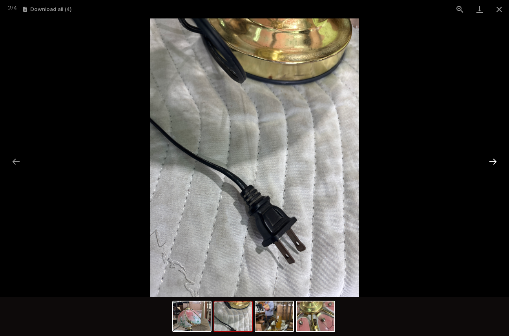
click at [493, 159] on button "Next slide" at bounding box center [493, 161] width 16 height 15
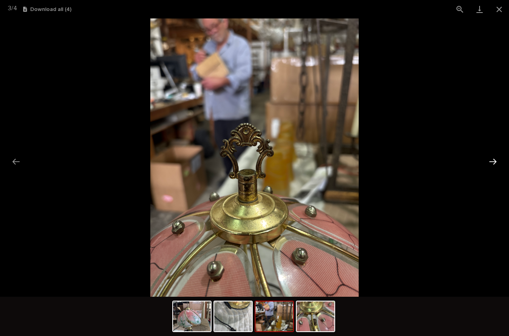
click at [492, 159] on button "Next slide" at bounding box center [493, 161] width 16 height 15
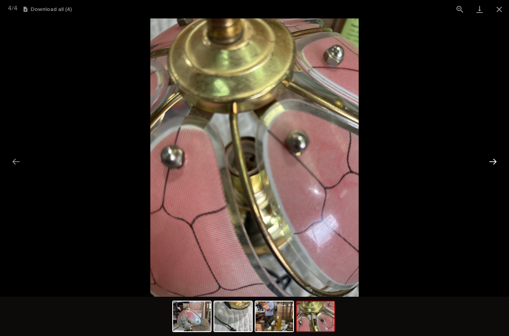
click at [493, 161] on button "Next slide" at bounding box center [493, 161] width 16 height 15
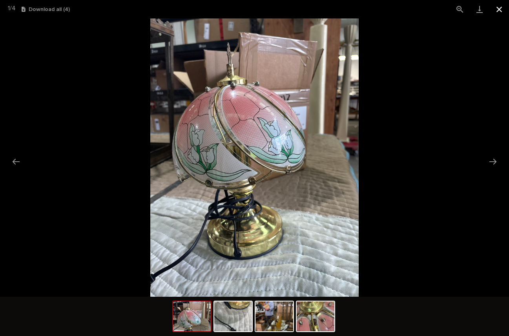
click at [498, 8] on button "Close gallery" at bounding box center [499, 9] width 20 height 18
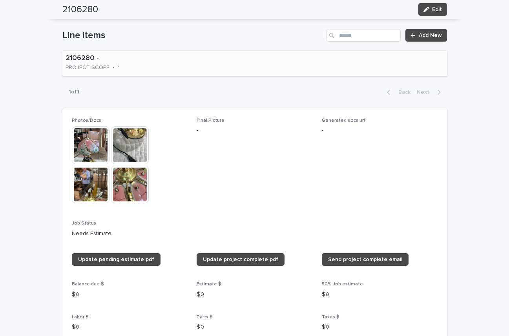
drag, startPoint x: 498, startPoint y: 8, endPoint x: 164, endPoint y: 65, distance: 338.5
click at [164, 65] on div "2106280 - PROJECT SCOPE • 1" at bounding box center [254, 63] width 385 height 25
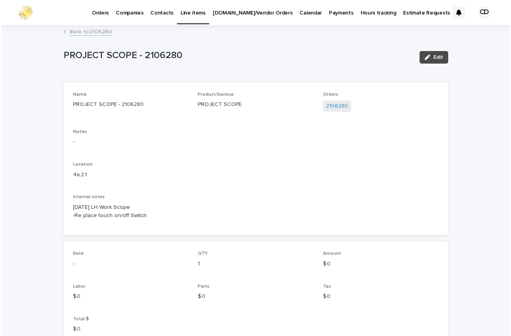
scroll to position [104, 0]
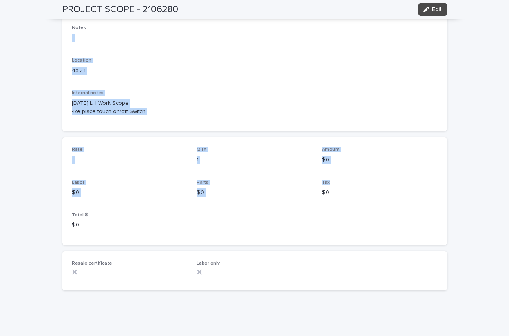
drag, startPoint x: 485, startPoint y: 186, endPoint x: 487, endPoint y: 21, distance: 164.9
click at [487, 21] on div "Loading... Saving… Loading... Saving… PROJECT SCOPE - 2106280 Edit PROJECT SCOP…" at bounding box center [254, 129] width 509 height 415
click at [263, 106] on p "[DATE] LH Work Scope -Re place touch on/off Switch" at bounding box center [255, 107] width 366 height 16
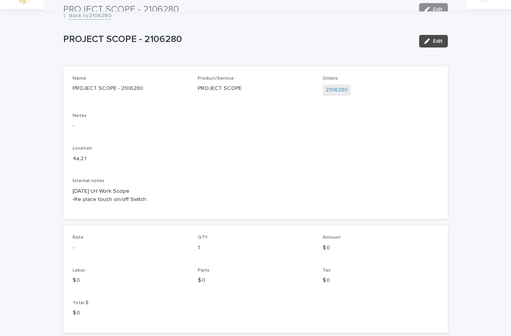
scroll to position [0, 0]
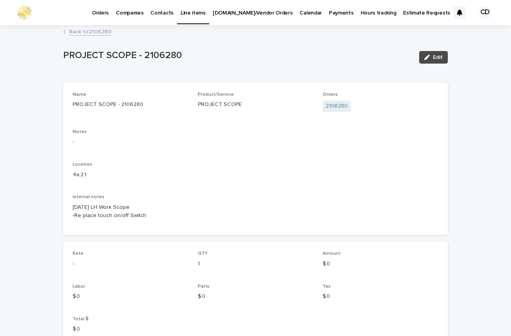
click at [93, 31] on link "Back to 2106280" at bounding box center [90, 31] width 42 height 9
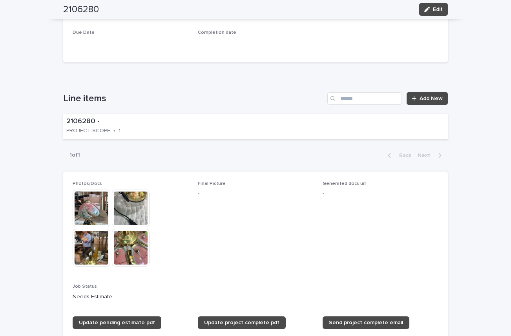
scroll to position [369, 0]
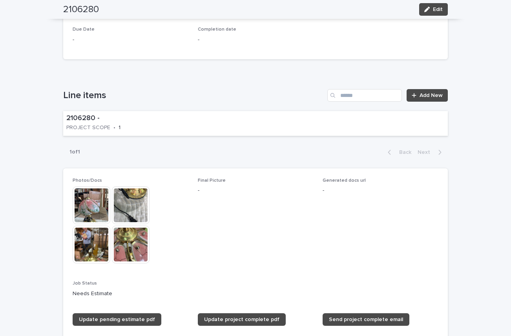
click at [90, 205] on img at bounding box center [92, 205] width 38 height 38
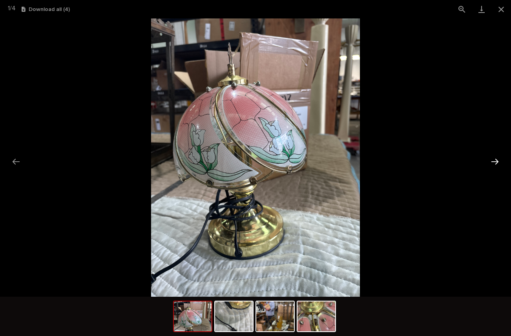
click at [496, 159] on button "Next slide" at bounding box center [495, 161] width 16 height 15
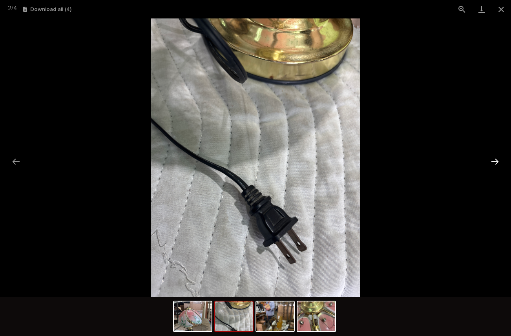
click at [496, 159] on button "Next slide" at bounding box center [495, 161] width 16 height 15
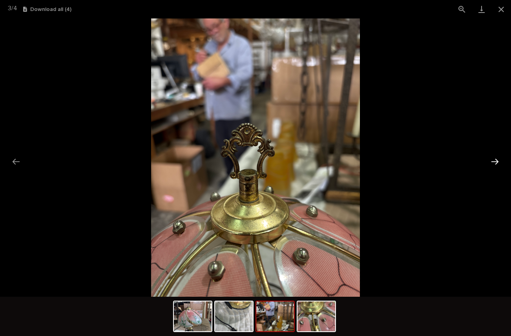
click at [496, 159] on button "Next slide" at bounding box center [495, 161] width 16 height 15
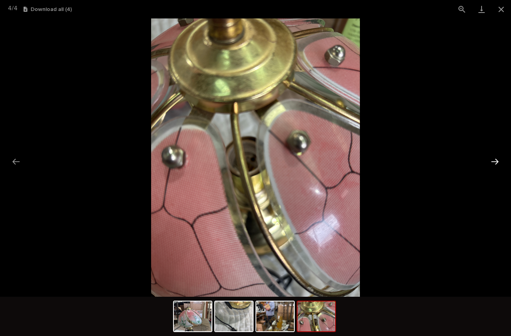
click at [496, 159] on button "Next slide" at bounding box center [495, 161] width 16 height 15
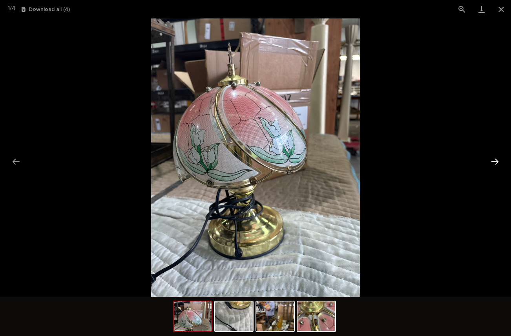
click at [496, 159] on button "Next slide" at bounding box center [495, 161] width 16 height 15
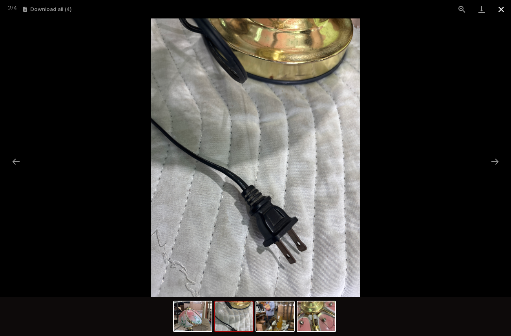
click at [499, 9] on button "Close gallery" at bounding box center [501, 9] width 20 height 18
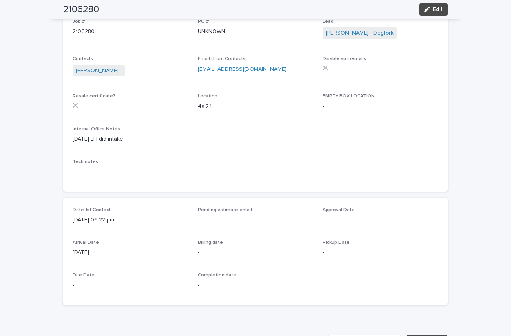
scroll to position [0, 0]
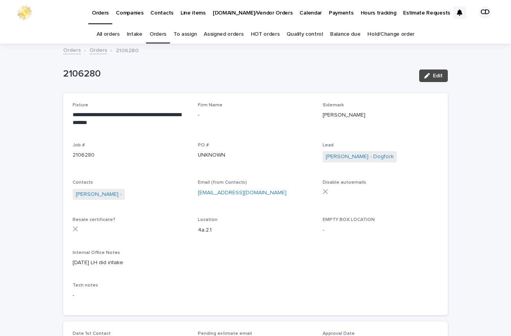
click at [166, 33] on link "Orders" at bounding box center [158, 34] width 17 height 18
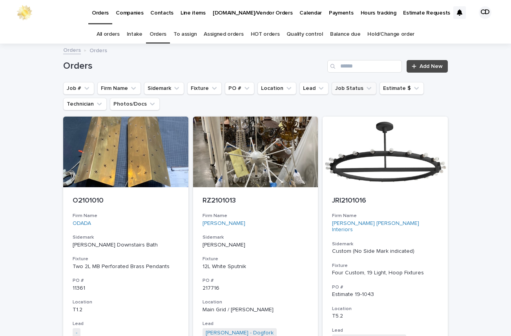
click at [365, 86] on icon "Job Status" at bounding box center [369, 88] width 8 height 8
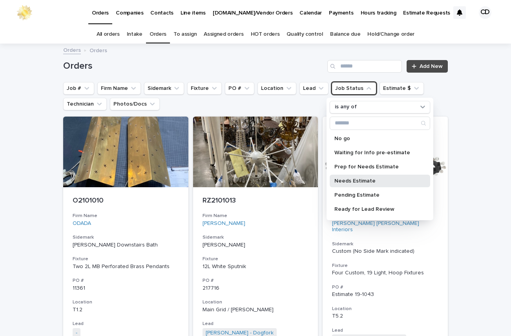
click at [366, 181] on p "Needs Estimate" at bounding box center [375, 180] width 83 height 5
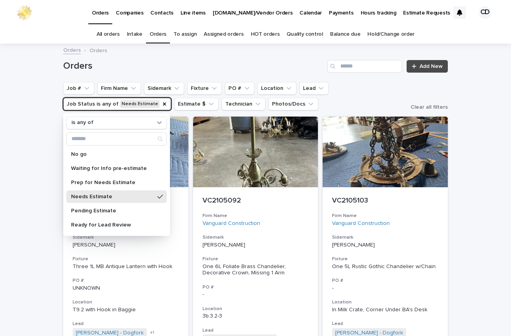
drag, startPoint x: 487, startPoint y: 153, endPoint x: 507, endPoint y: 89, distance: 67.0
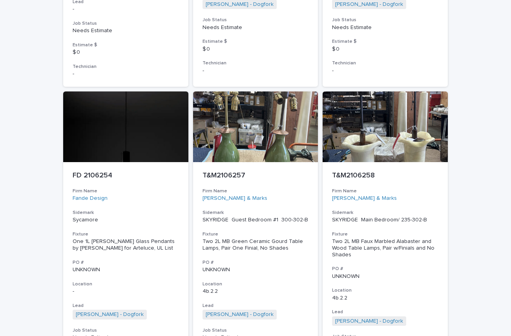
scroll to position [3539, 0]
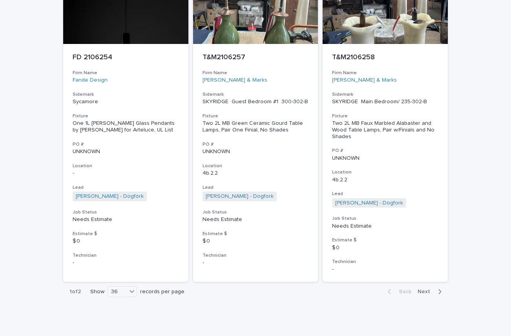
click at [424, 289] on span "Next" at bounding box center [426, 291] width 17 height 5
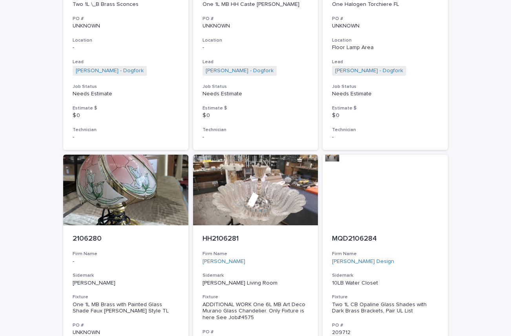
scroll to position [625, 0]
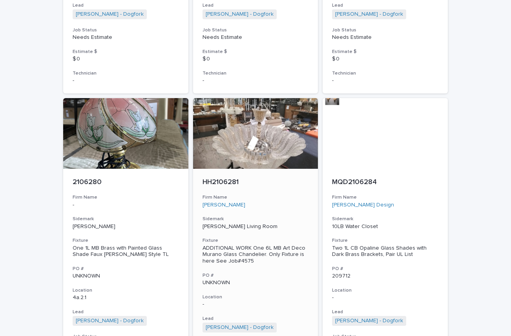
click at [278, 205] on div "[PERSON_NAME]" at bounding box center [256, 205] width 106 height 7
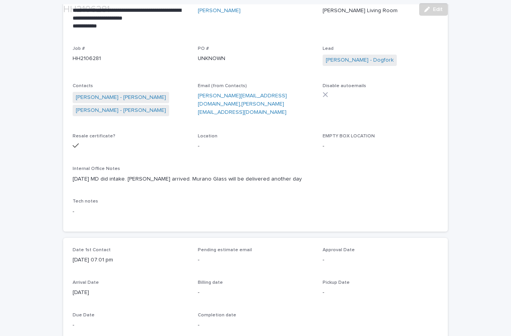
scroll to position [176, 0]
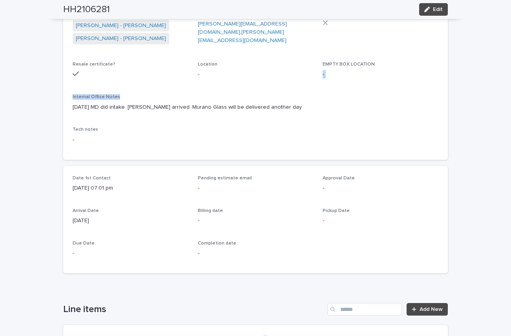
drag, startPoint x: 504, startPoint y: 69, endPoint x: 503, endPoint y: 97, distance: 27.1
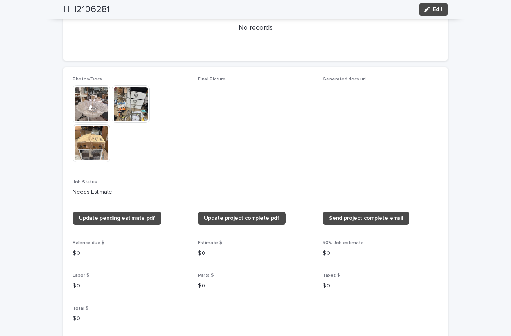
scroll to position [512, 0]
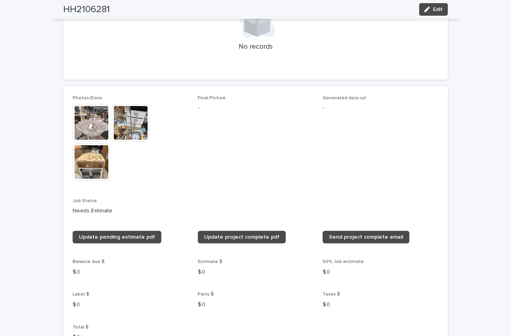
click at [86, 122] on img at bounding box center [92, 123] width 38 height 38
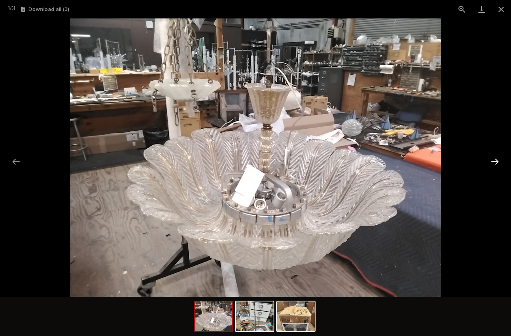
click at [495, 161] on button "Next slide" at bounding box center [495, 161] width 16 height 15
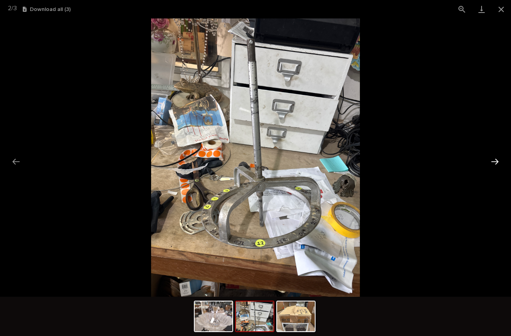
click at [495, 161] on button "Next slide" at bounding box center [495, 161] width 16 height 15
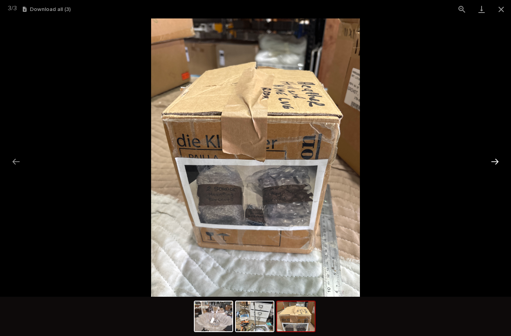
click at [495, 160] on button "Next slide" at bounding box center [495, 161] width 16 height 15
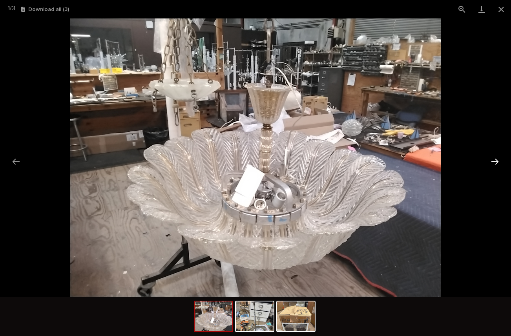
click at [495, 160] on button "Next slide" at bounding box center [495, 161] width 16 height 15
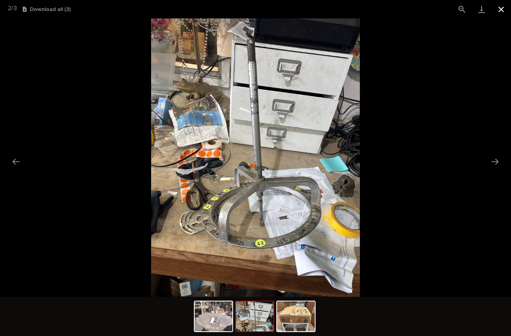
click at [499, 7] on button "Close gallery" at bounding box center [501, 9] width 20 height 18
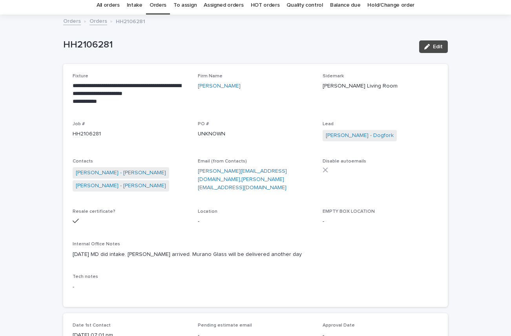
scroll to position [26, 0]
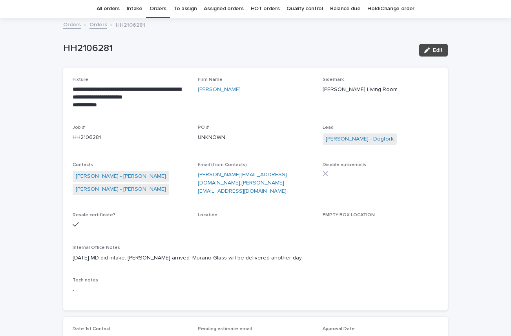
click at [159, 7] on link "Orders" at bounding box center [158, 9] width 17 height 18
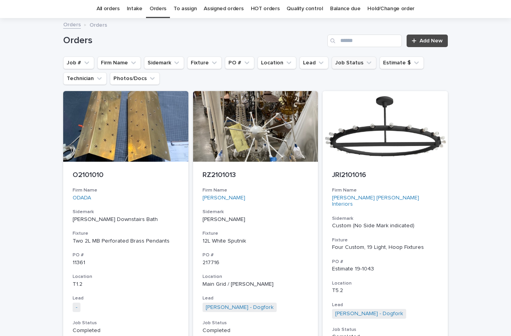
click at [365, 67] on icon "Job Status" at bounding box center [369, 63] width 8 height 8
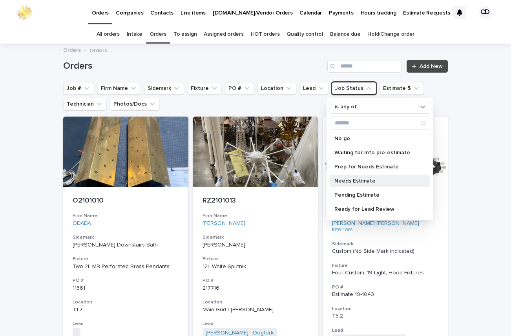
click at [354, 179] on p "Needs Estimate" at bounding box center [375, 180] width 83 height 5
click at [353, 178] on p "Needs Estimate" at bounding box center [375, 180] width 83 height 5
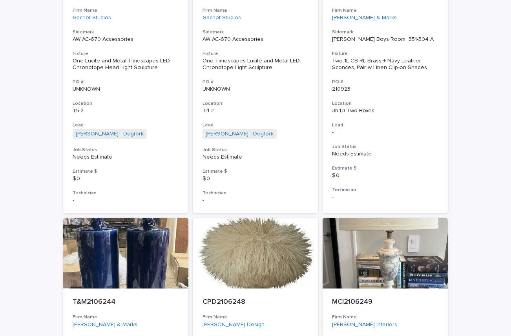
scroll to position [3539, 0]
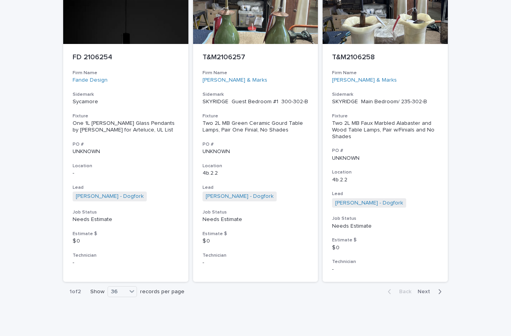
click at [422, 289] on span "Next" at bounding box center [426, 291] width 17 height 5
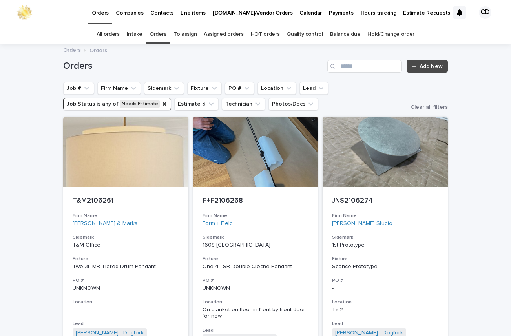
click at [157, 32] on link "Orders" at bounding box center [158, 34] width 17 height 18
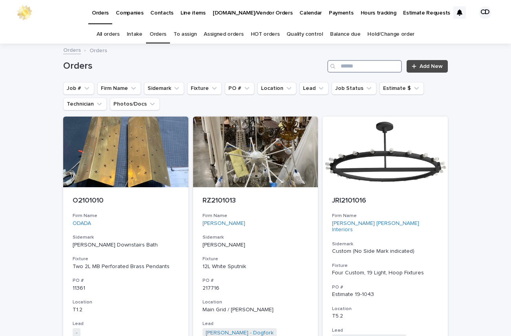
click at [369, 67] on input "Search" at bounding box center [364, 66] width 75 height 13
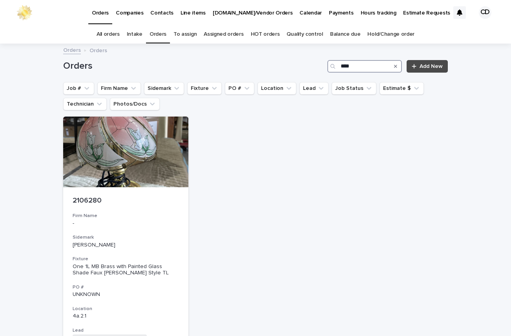
type input "****"
